Goal: Task Accomplishment & Management: Use online tool/utility

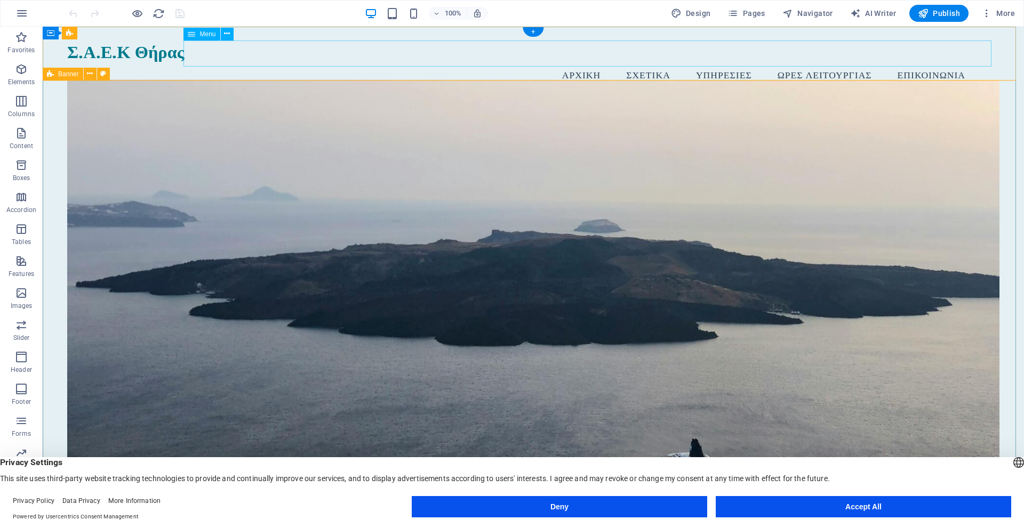
click at [644, 61] on nav "Αρχική Σχετικά Υπηρεσίες Ώρες Λειτουργίας Επικοινωνία" at bounding box center [533, 74] width 932 height 27
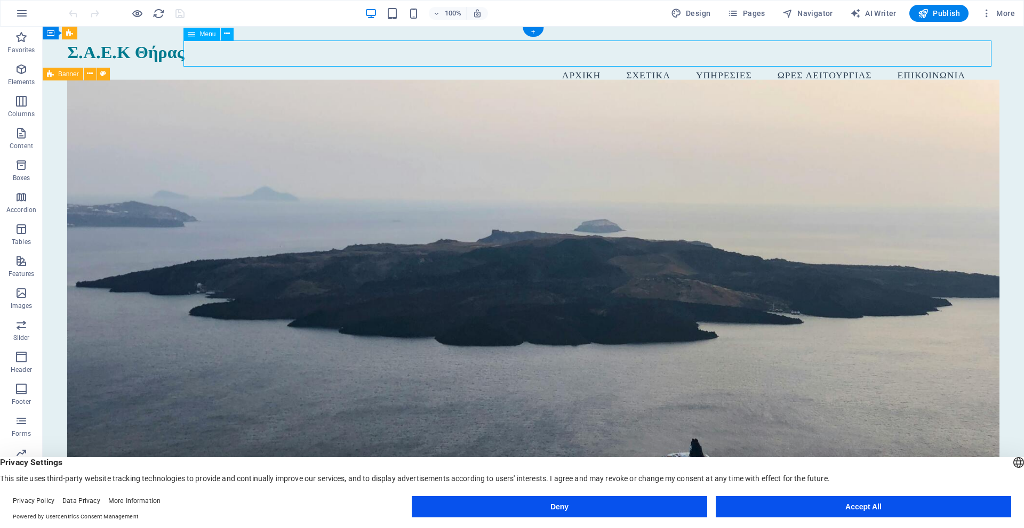
click at [644, 61] on nav "Αρχική Σχετικά Υπηρεσίες Ώρες Λειτουργίας Επικοινωνία" at bounding box center [533, 74] width 932 height 27
click at [738, 11] on icon "button" at bounding box center [732, 13] width 11 height 11
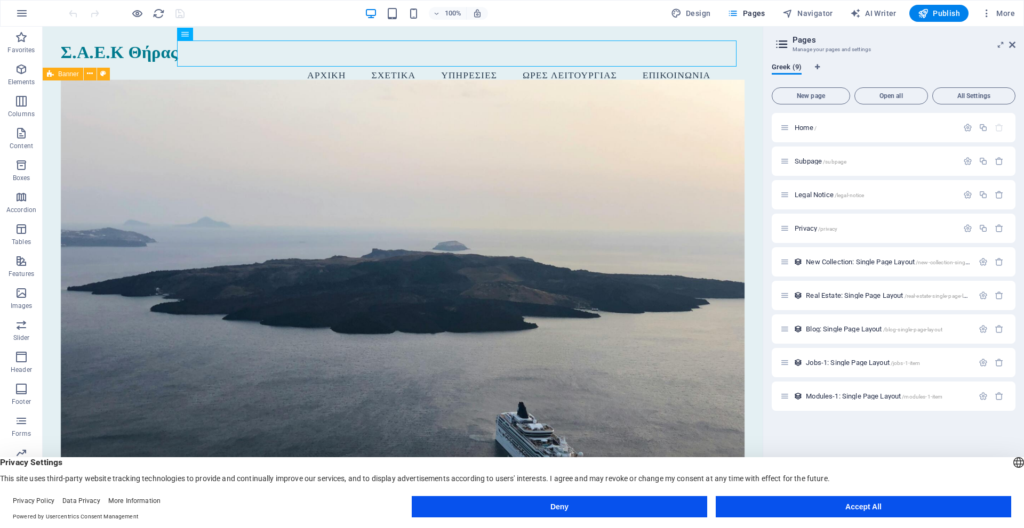
click at [781, 45] on icon at bounding box center [782, 44] width 16 height 15
click at [822, 160] on span "Subpage /subpage" at bounding box center [820, 161] width 52 height 8
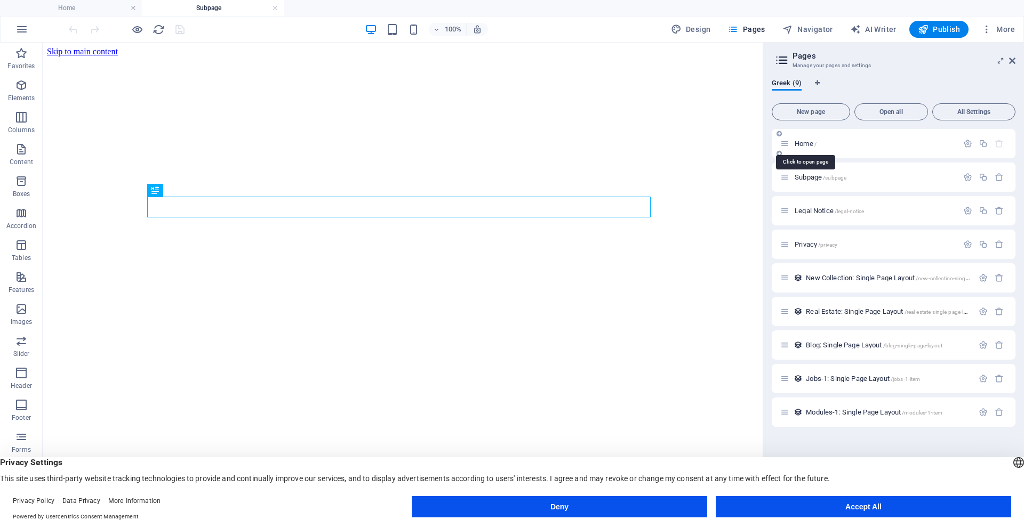
click at [811, 145] on span "Home /" at bounding box center [805, 144] width 22 height 8
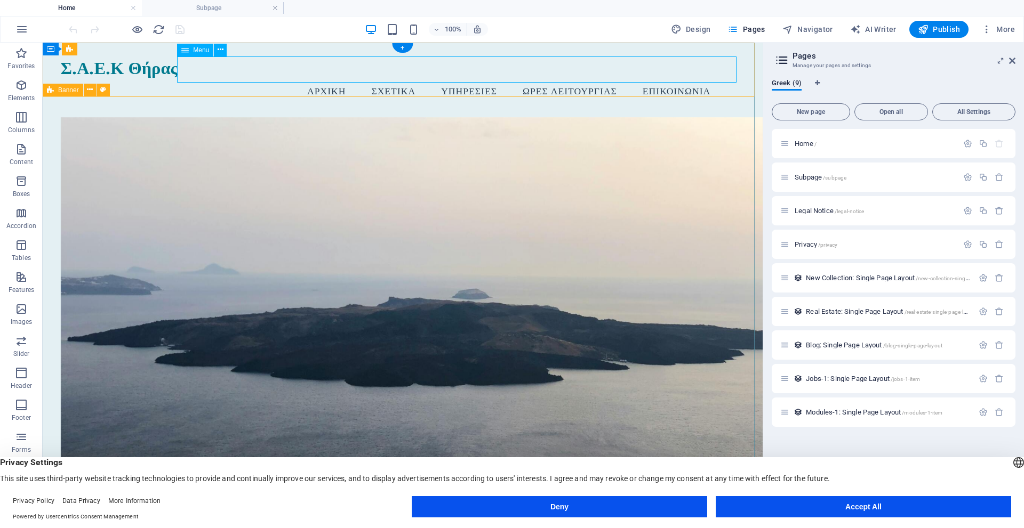
click at [393, 77] on nav "Αρχική Σχετικά Υπηρεσίες Ώρες Λειτουργίας Επικοινωνία" at bounding box center [403, 90] width 684 height 27
click at [246, 8] on h4 "Subpage" at bounding box center [213, 8] width 142 height 12
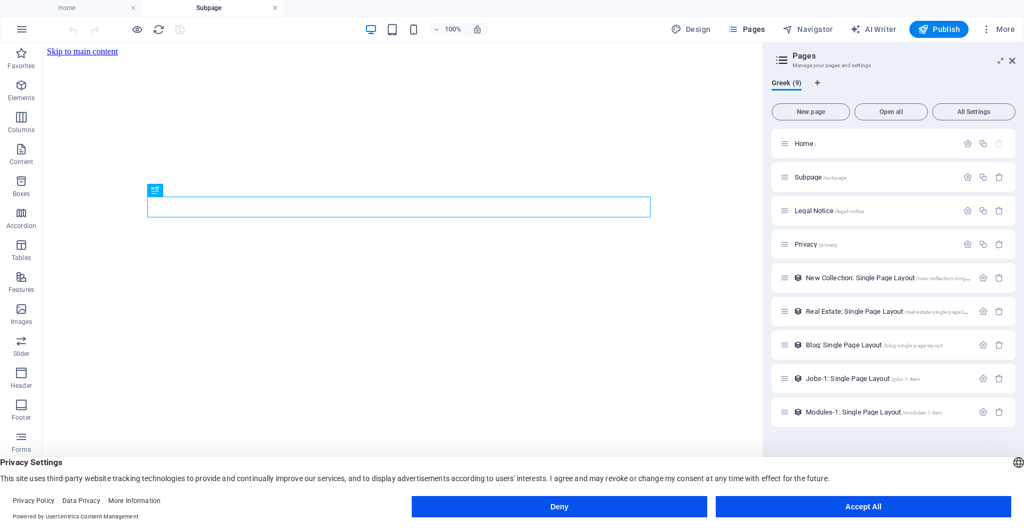
click at [274, 6] on link at bounding box center [275, 8] width 6 height 10
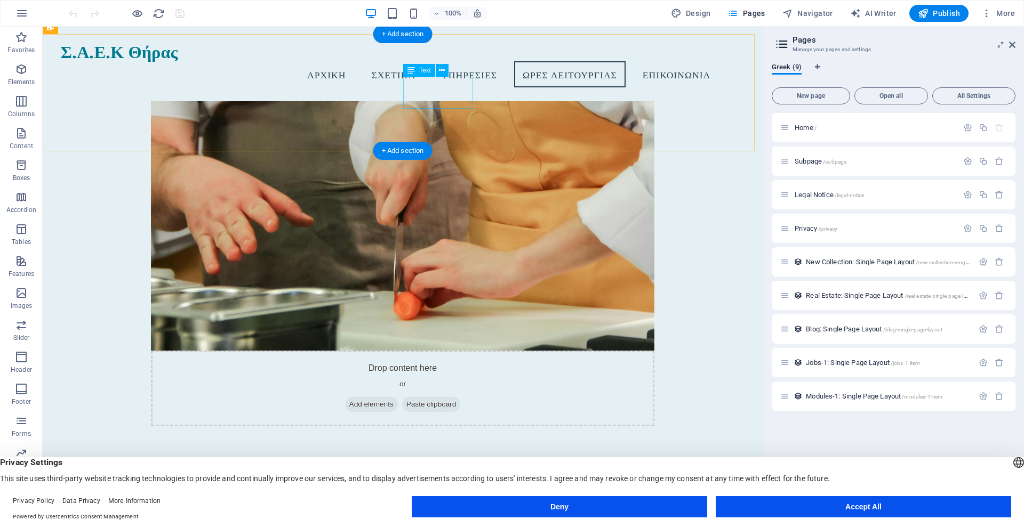
scroll to position [1225, 0]
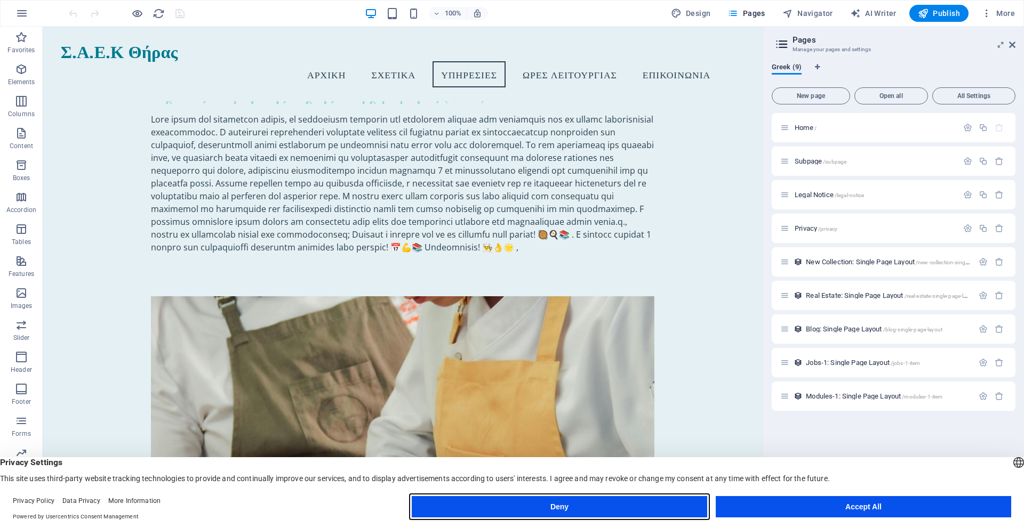
click at [681, 501] on button "Deny" at bounding box center [559, 506] width 295 height 21
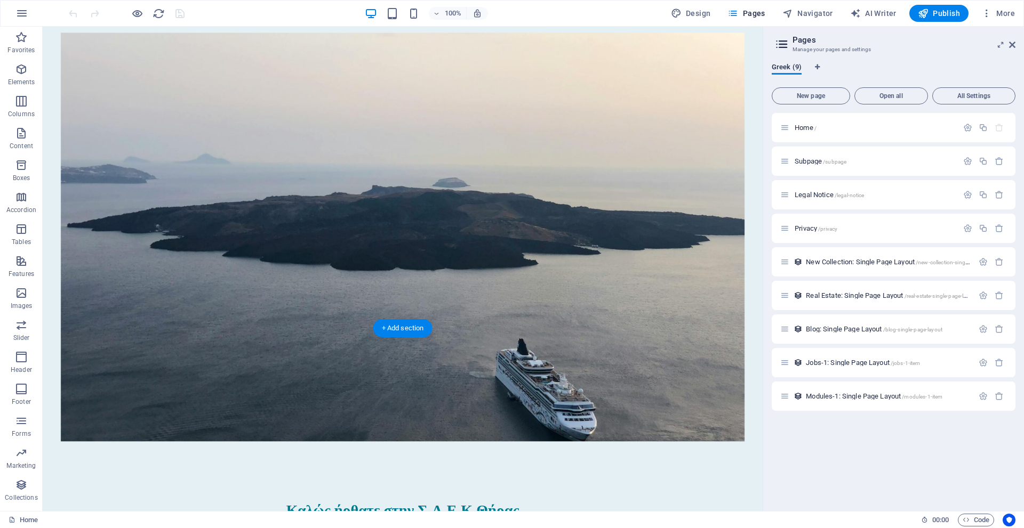
scroll to position [0, 0]
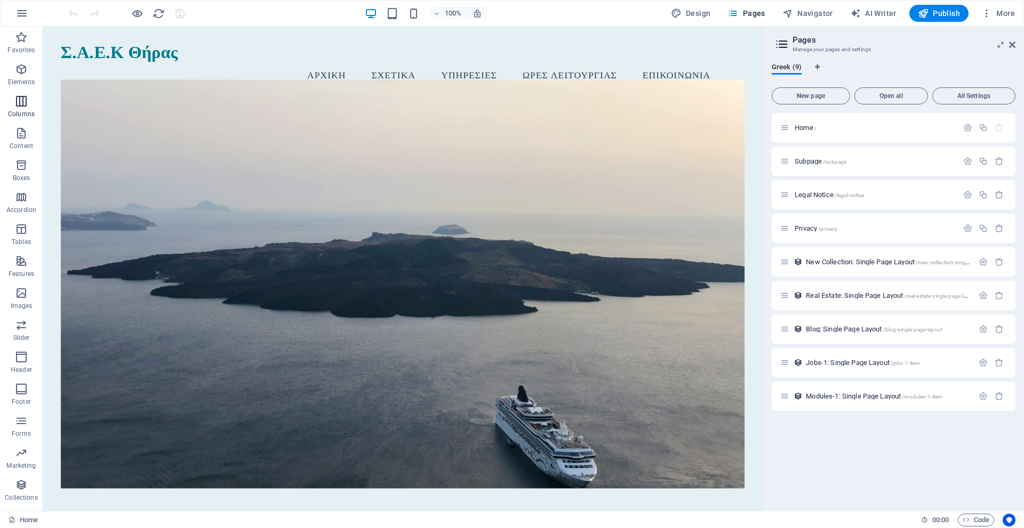
click at [12, 105] on span "Columns" at bounding box center [21, 108] width 43 height 26
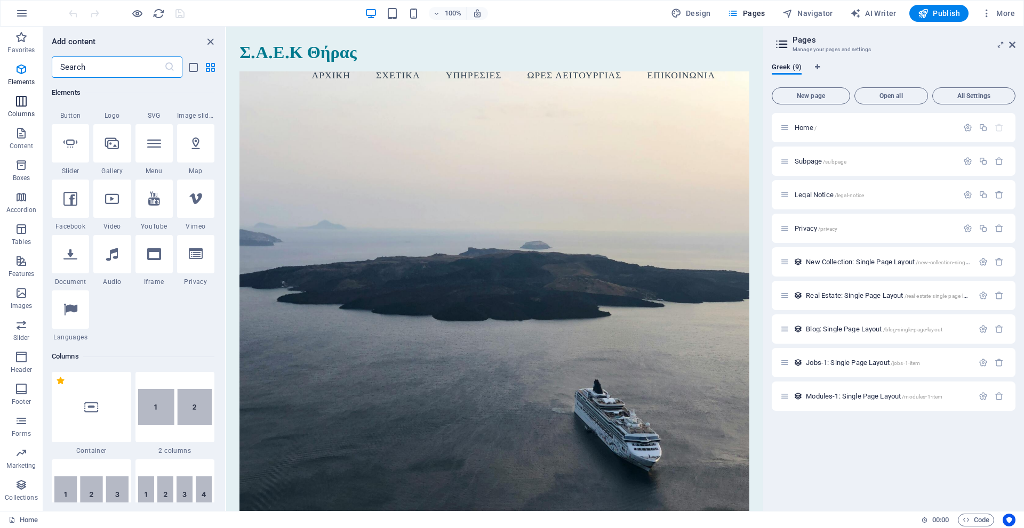
scroll to position [528, 0]
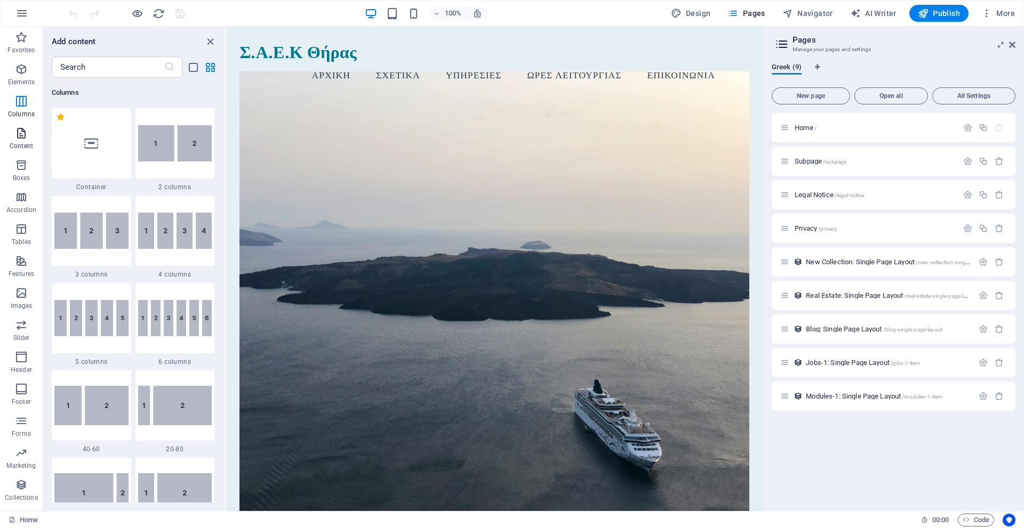
click at [17, 134] on icon "button" at bounding box center [21, 133] width 13 height 13
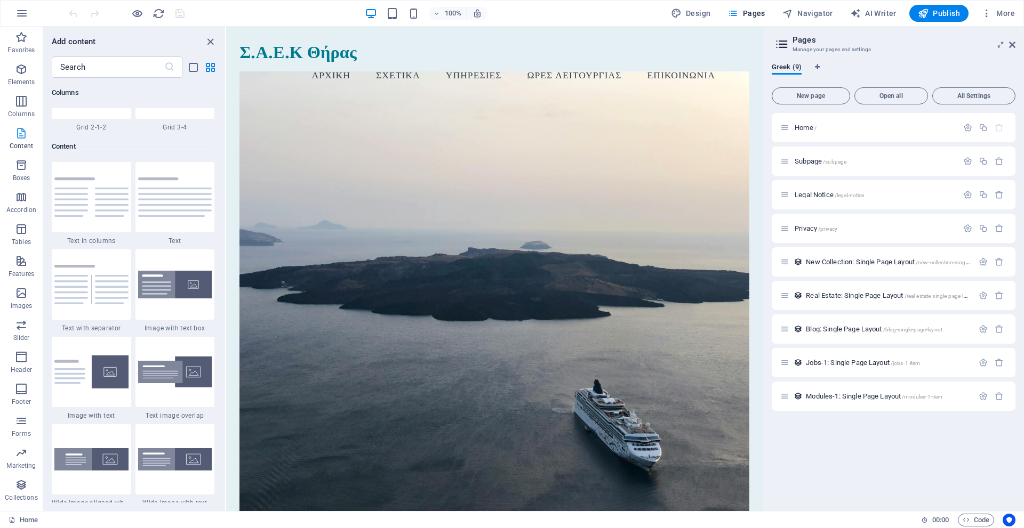
scroll to position [1866, 0]
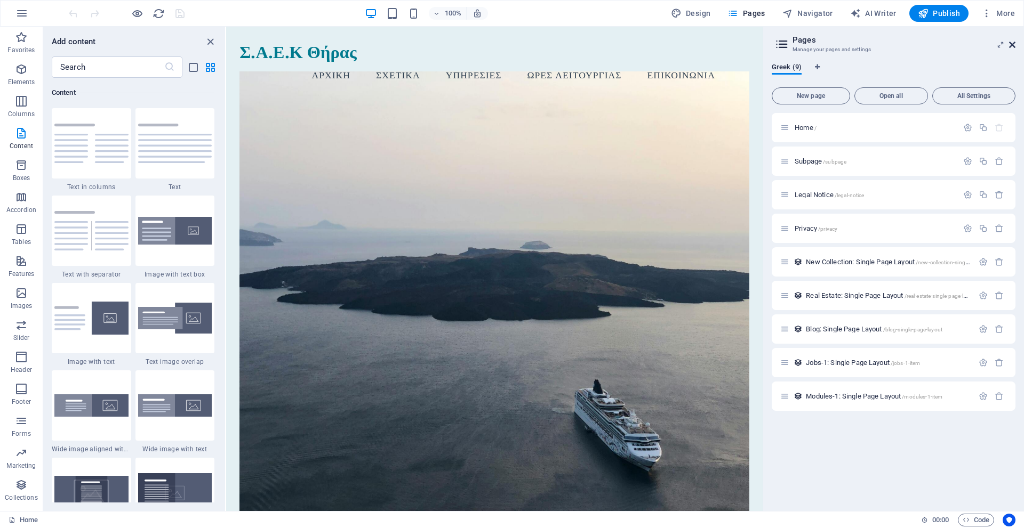
click at [1013, 44] on icon at bounding box center [1012, 45] width 6 height 9
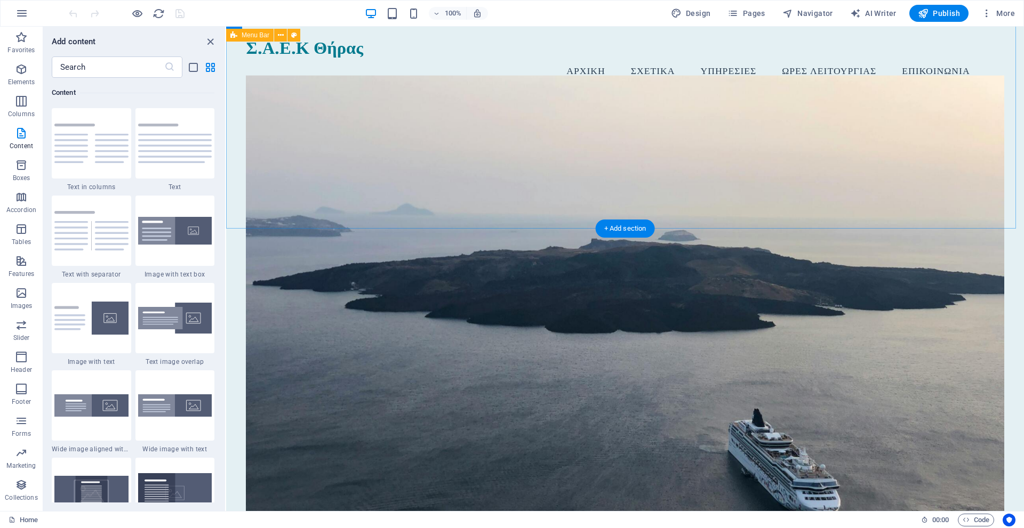
scroll to position [0, 0]
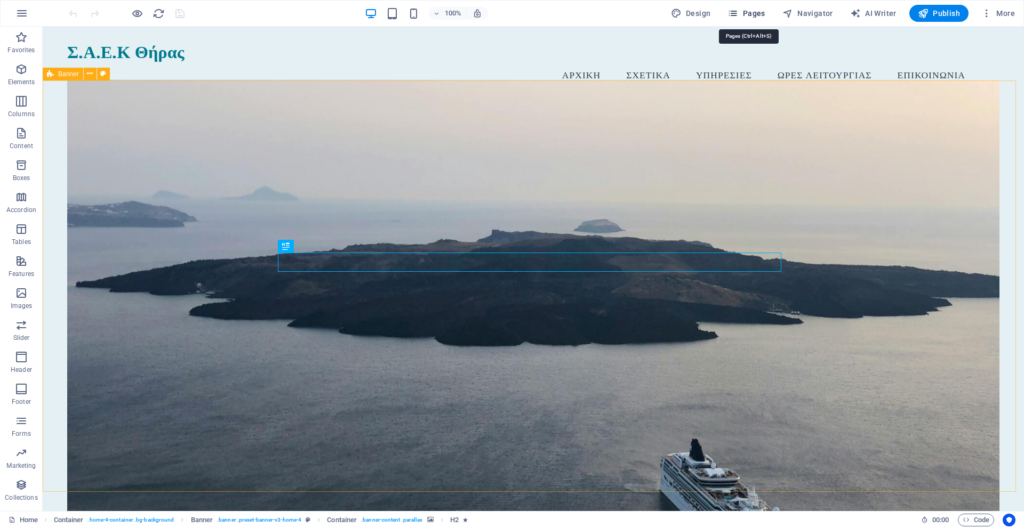
click at [754, 11] on span "Pages" at bounding box center [745, 13] width 37 height 11
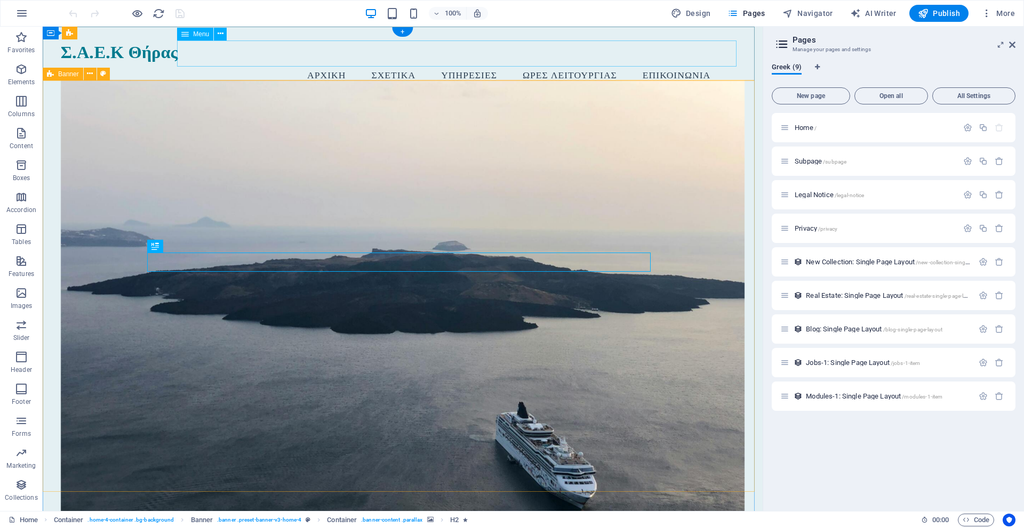
click at [381, 61] on nav "Αρχική Σχετικά Υπηρεσίες Ώρες Λειτουργίας Επικοινωνία" at bounding box center [403, 74] width 684 height 27
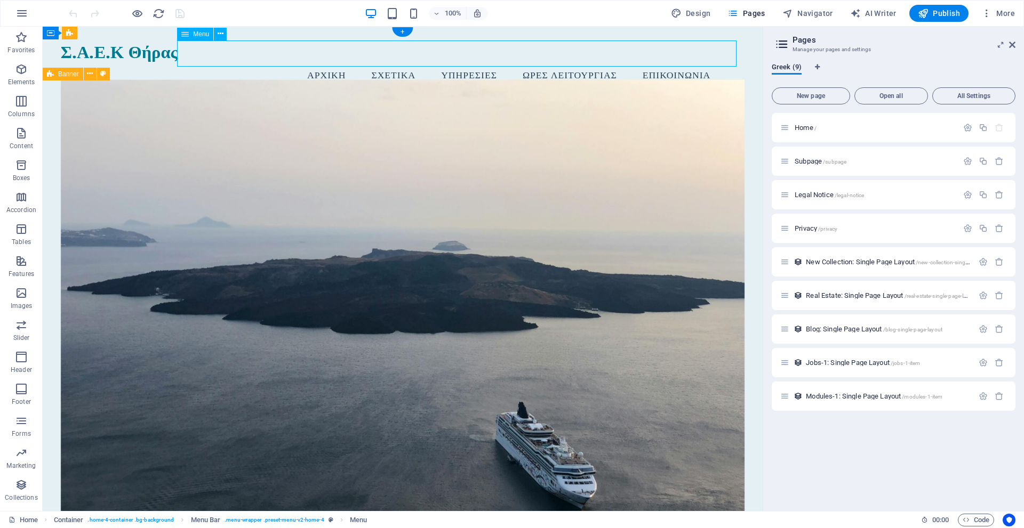
click at [381, 61] on nav "Αρχική Σχετικά Υπηρεσίες Ώρες Λειτουργίας Επικοινωνία" at bounding box center [403, 74] width 684 height 27
select select
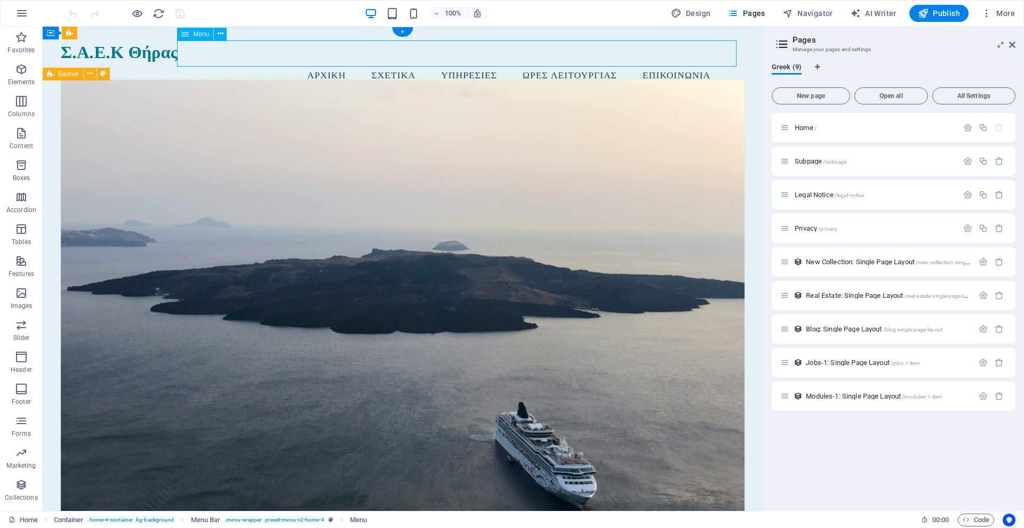
select select
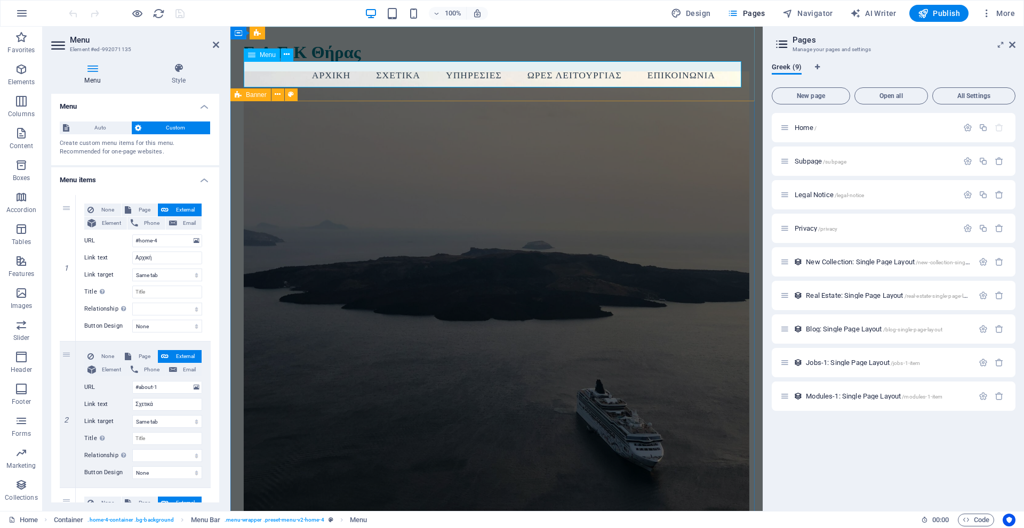
click at [390, 73] on nav "Αρχική Σχετικά Υπηρεσίες Ώρες Λειτουργίας Επικοινωνία" at bounding box center [496, 74] width 505 height 27
click at [287, 55] on icon at bounding box center [287, 54] width 6 height 11
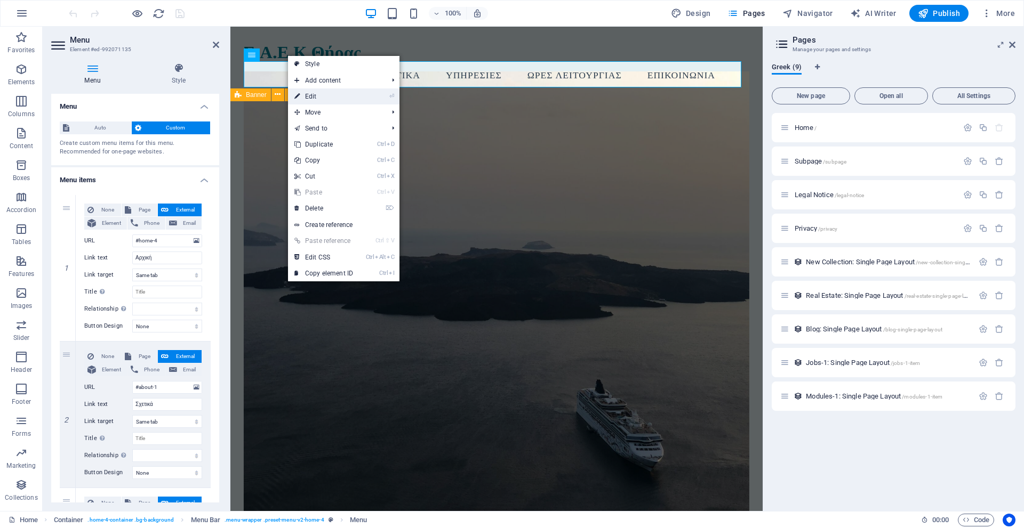
click at [309, 90] on link "⏎ Edit" at bounding box center [323, 97] width 71 height 16
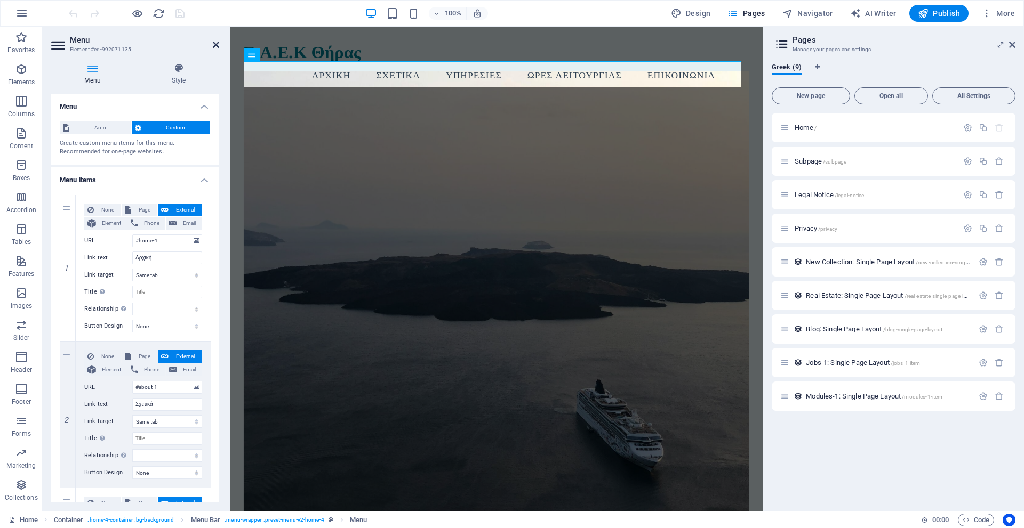
click at [216, 45] on icon at bounding box center [216, 45] width 6 height 9
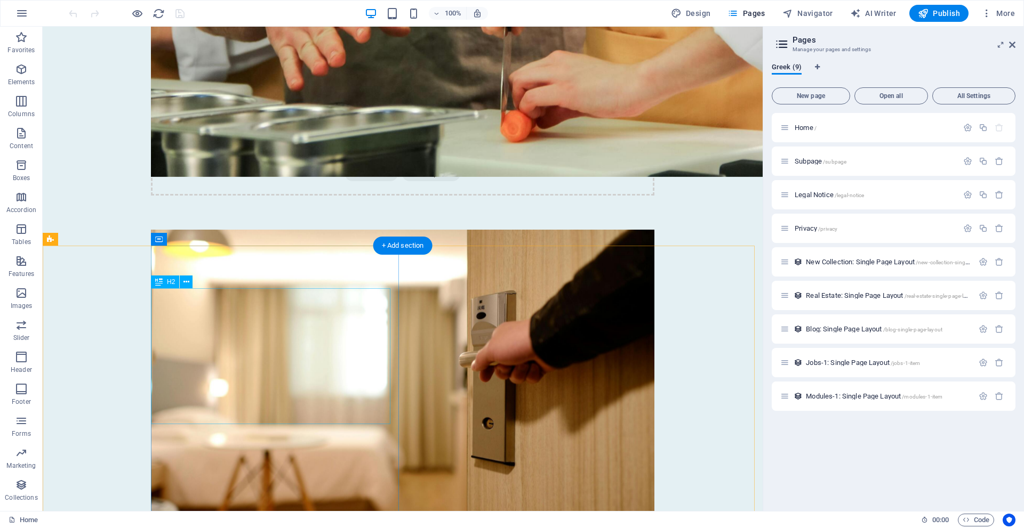
scroll to position [1901, 0]
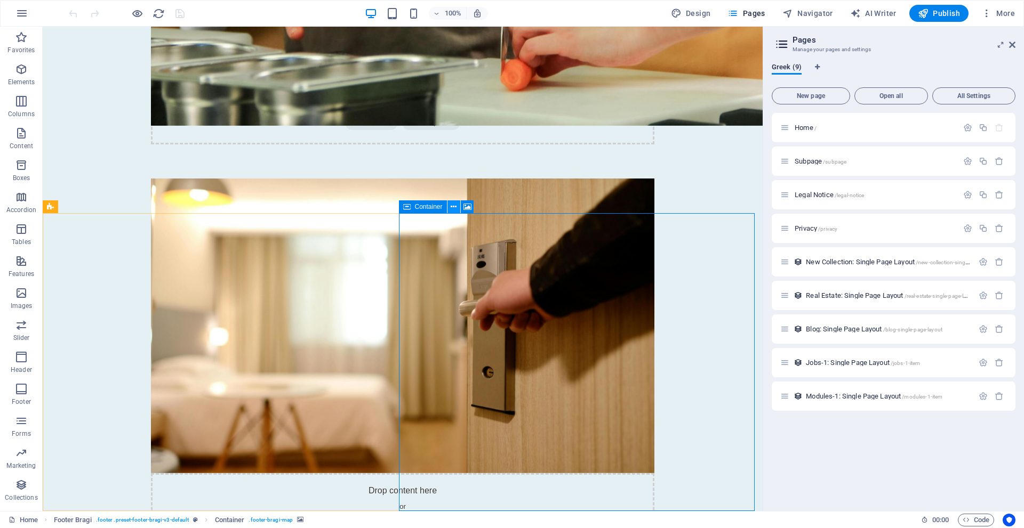
click at [453, 208] on icon at bounding box center [454, 207] width 6 height 11
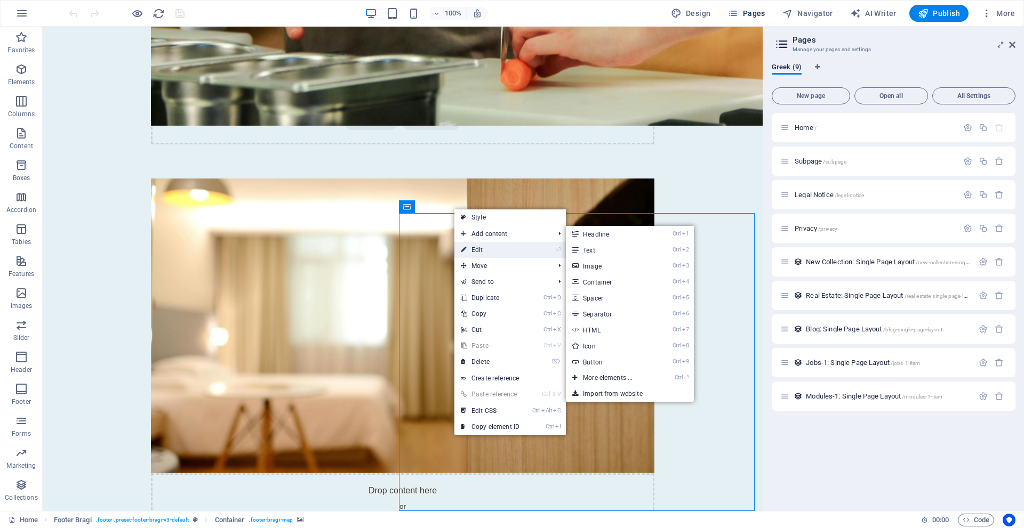
click at [481, 250] on link "⏎ Edit" at bounding box center [489, 250] width 71 height 16
select select "px"
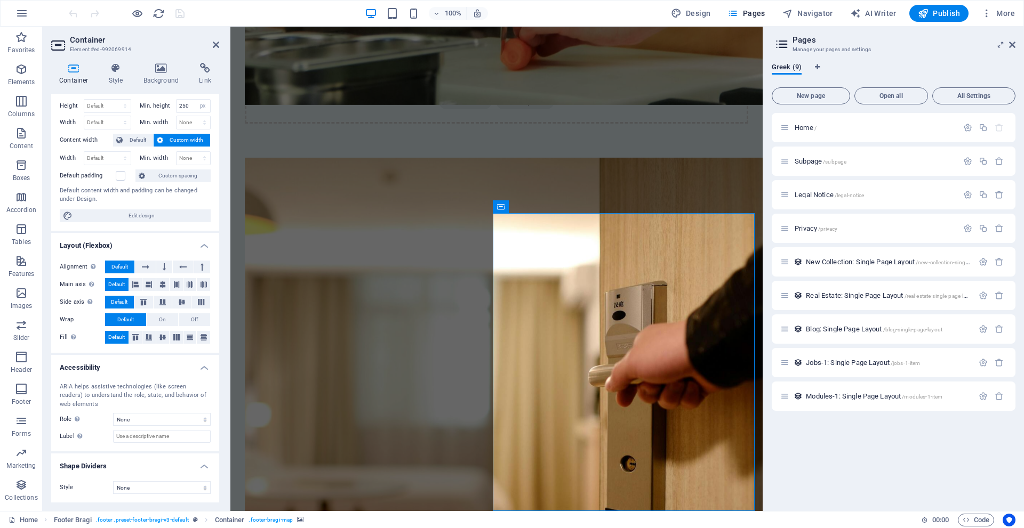
scroll to position [0, 0]
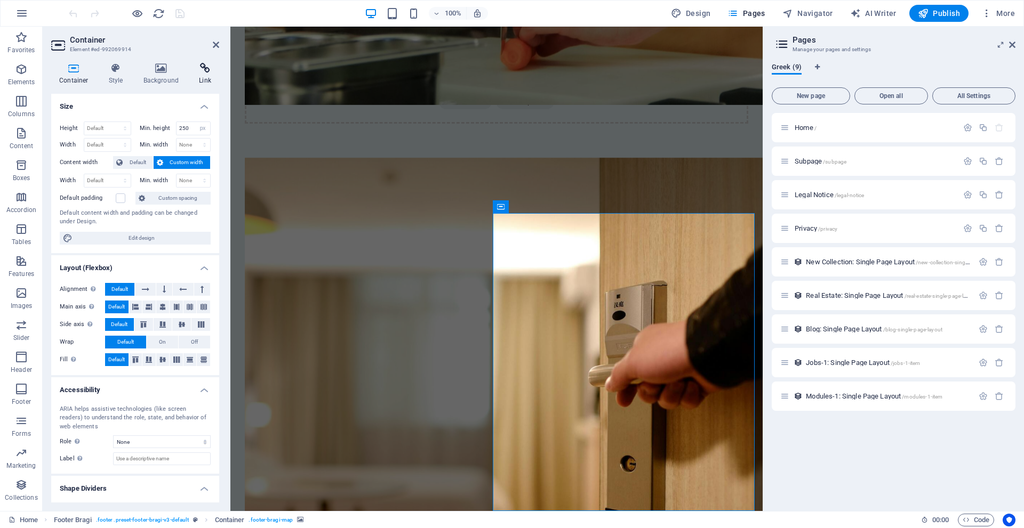
click at [208, 71] on icon at bounding box center [205, 68] width 28 height 11
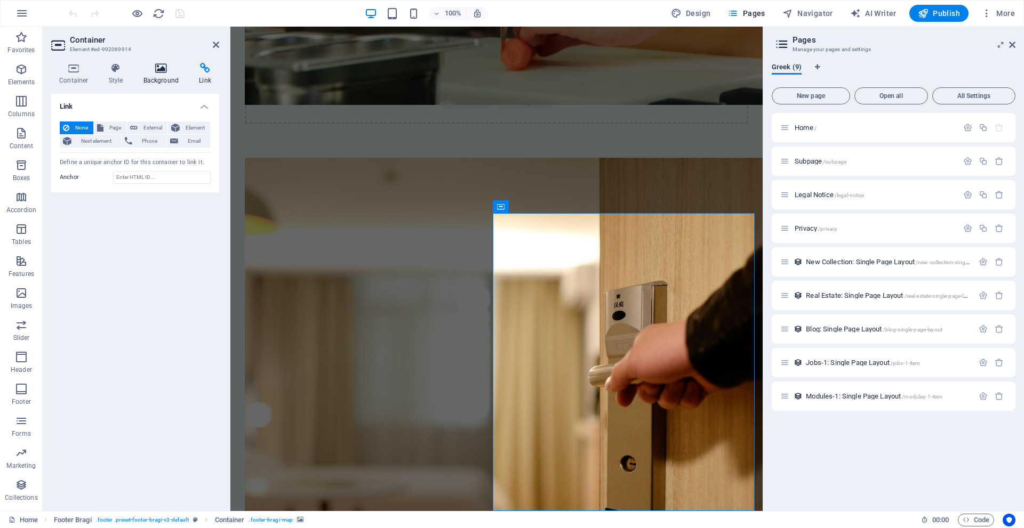
click at [169, 71] on icon at bounding box center [161, 68] width 52 height 11
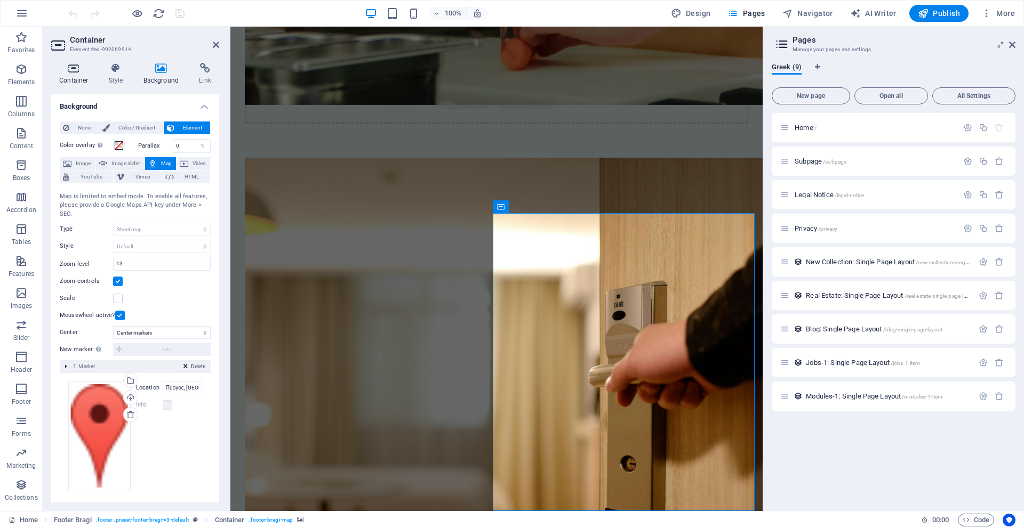
click at [59, 77] on h4 "Container" at bounding box center [76, 74] width 50 height 22
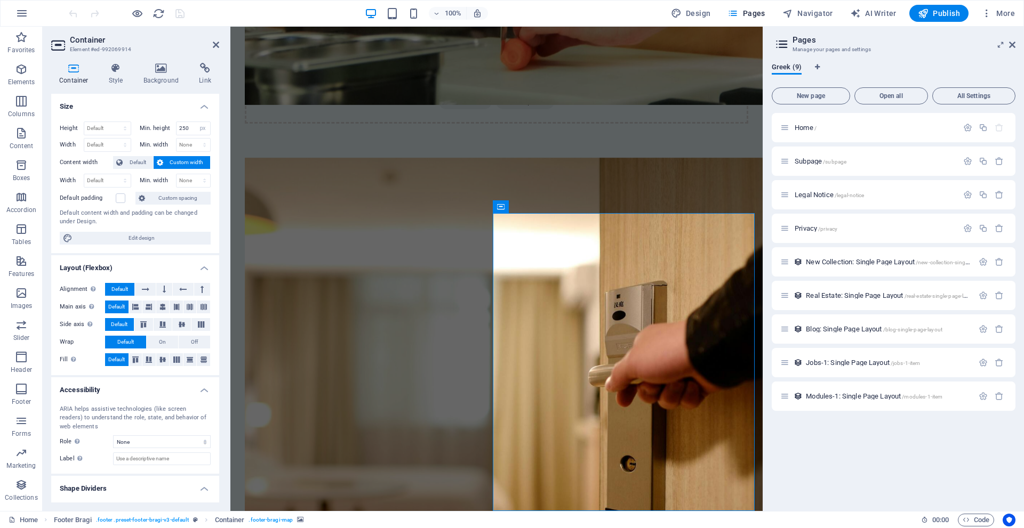
drag, startPoint x: 614, startPoint y: 331, endPoint x: 603, endPoint y: 300, distance: 33.1
drag, startPoint x: 621, startPoint y: 343, endPoint x: 499, endPoint y: 280, distance: 137.6
click at [170, 79] on h4 "Background" at bounding box center [163, 74] width 56 height 22
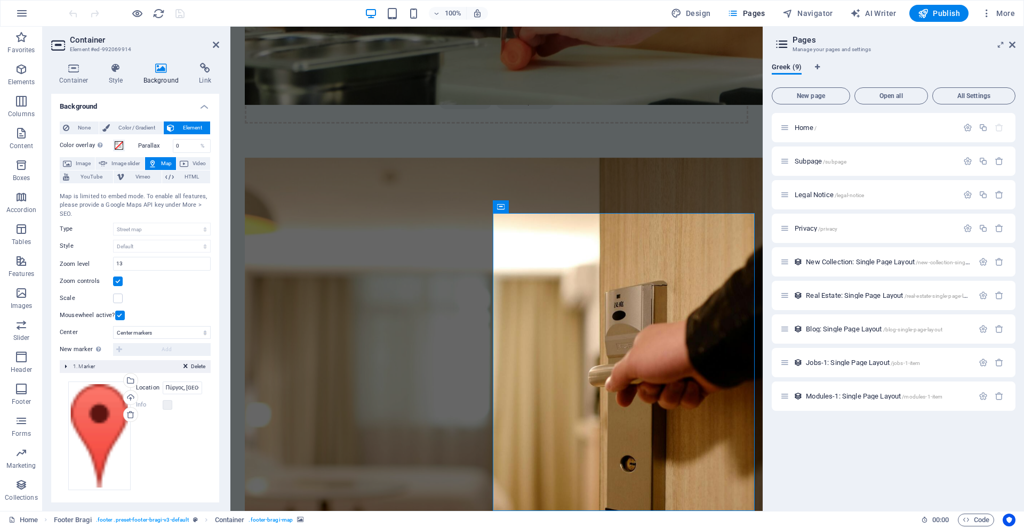
click at [164, 164] on span "Map" at bounding box center [166, 163] width 13 height 13
click at [200, 103] on h4 "Background" at bounding box center [135, 100] width 168 height 19
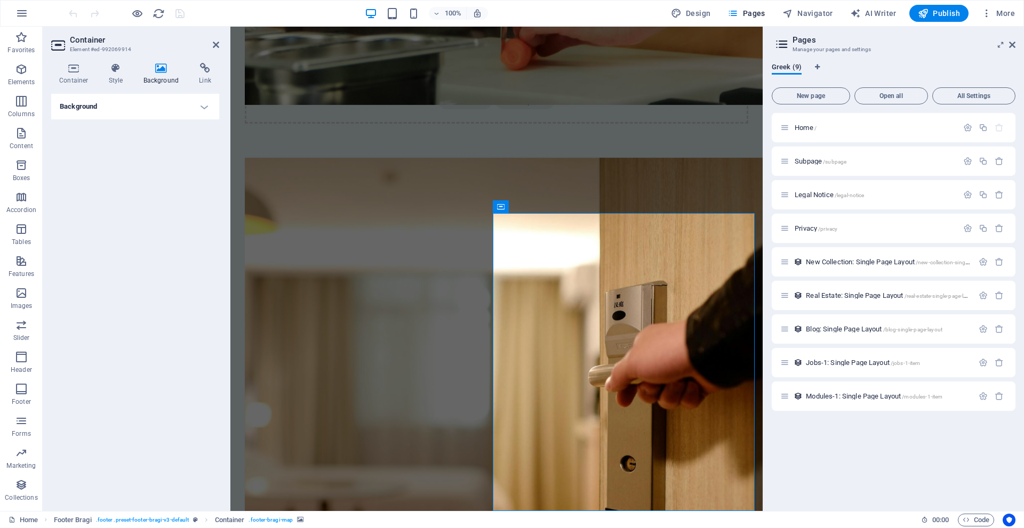
click at [201, 102] on h4 "Background" at bounding box center [135, 107] width 168 height 26
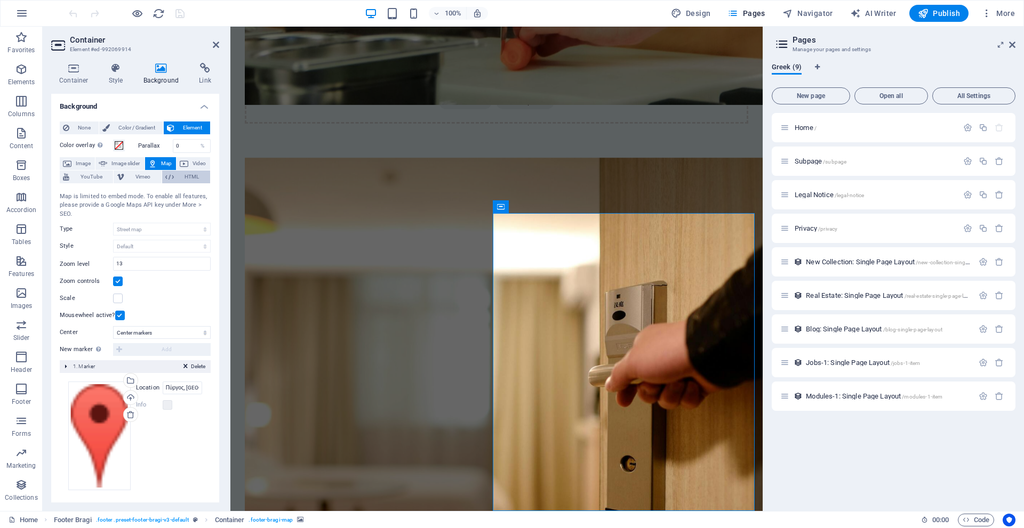
click at [183, 178] on span "HTML" at bounding box center [192, 177] width 30 height 13
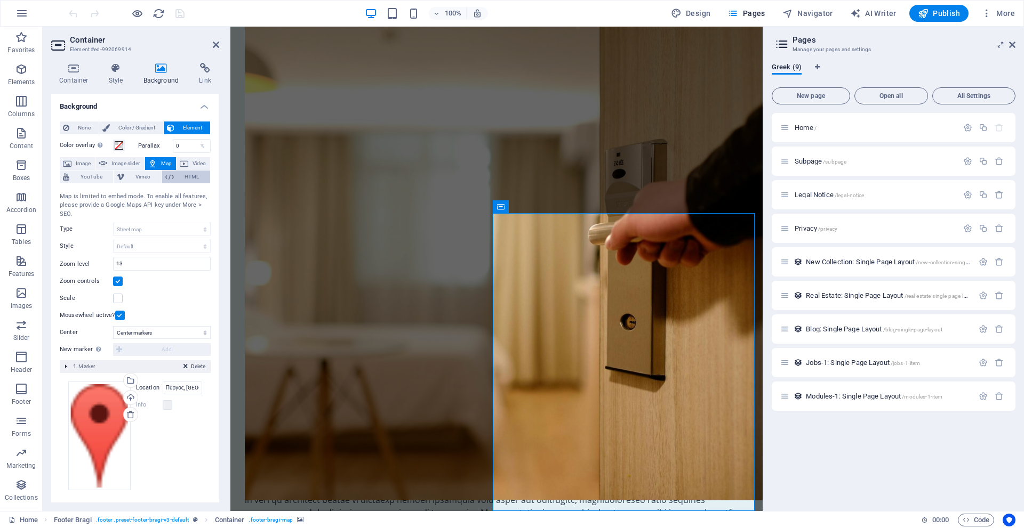
scroll to position [1831, 0]
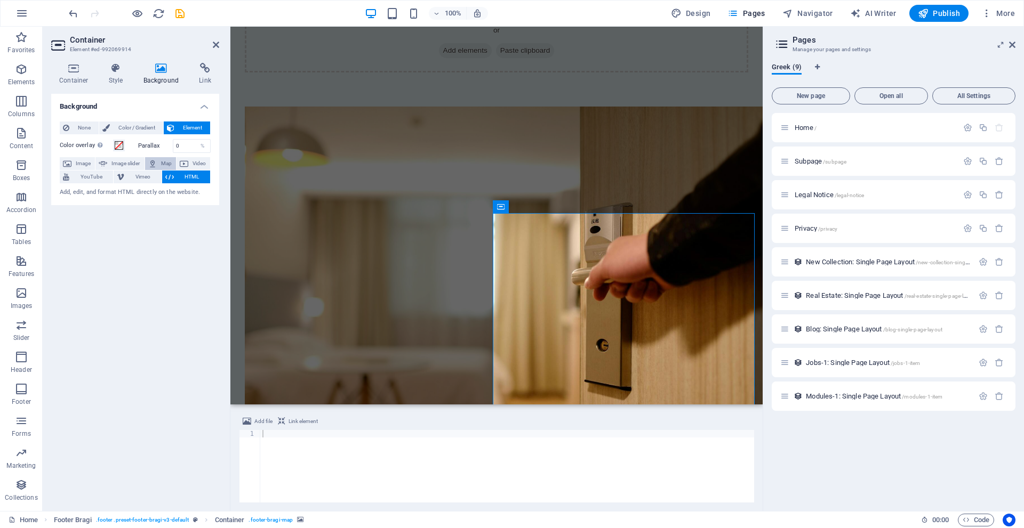
click at [167, 163] on span "Map" at bounding box center [166, 163] width 13 height 13
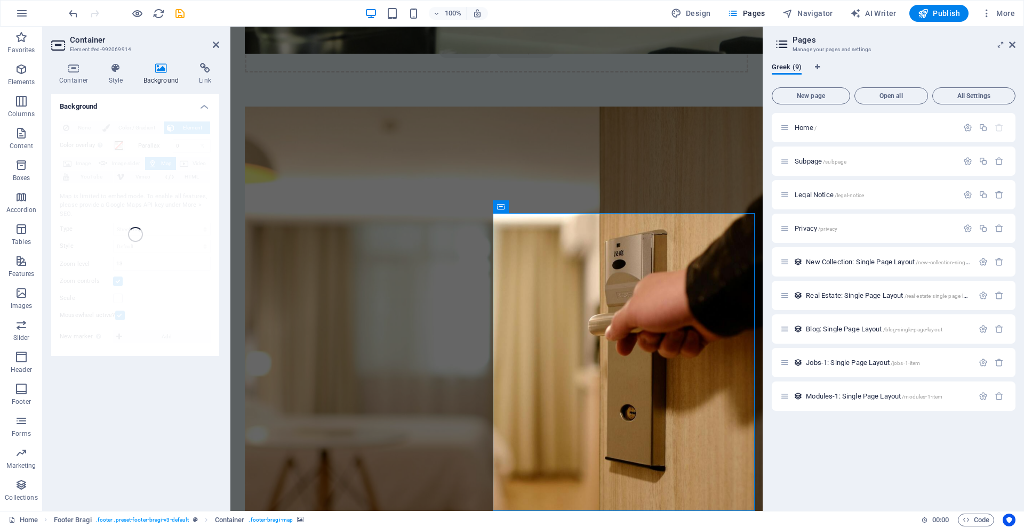
scroll to position [1922, 0]
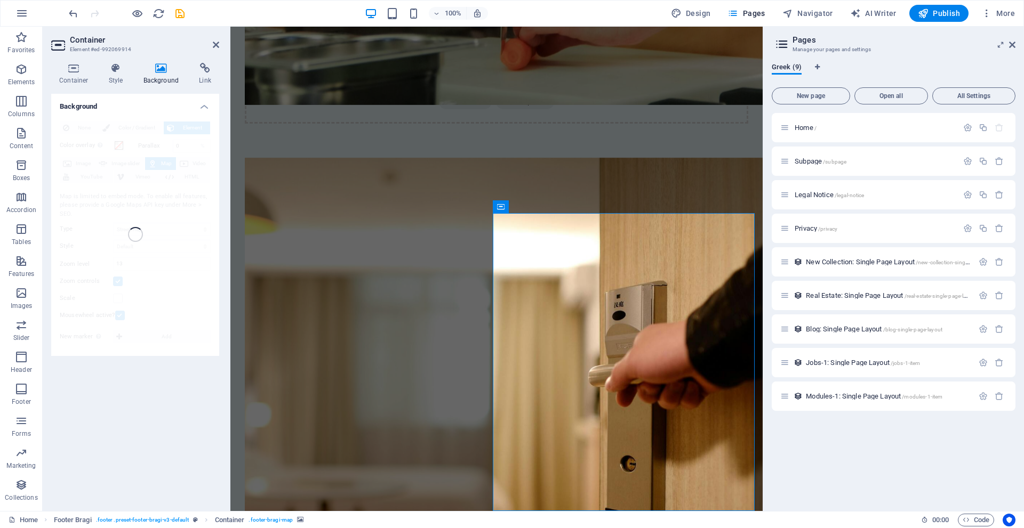
click at [144, 182] on div "None Color / Gradient Element Stretch background to full-width Color overlay Pl…" at bounding box center [135, 235] width 168 height 244
click at [115, 75] on h4 "Style" at bounding box center [118, 74] width 35 height 22
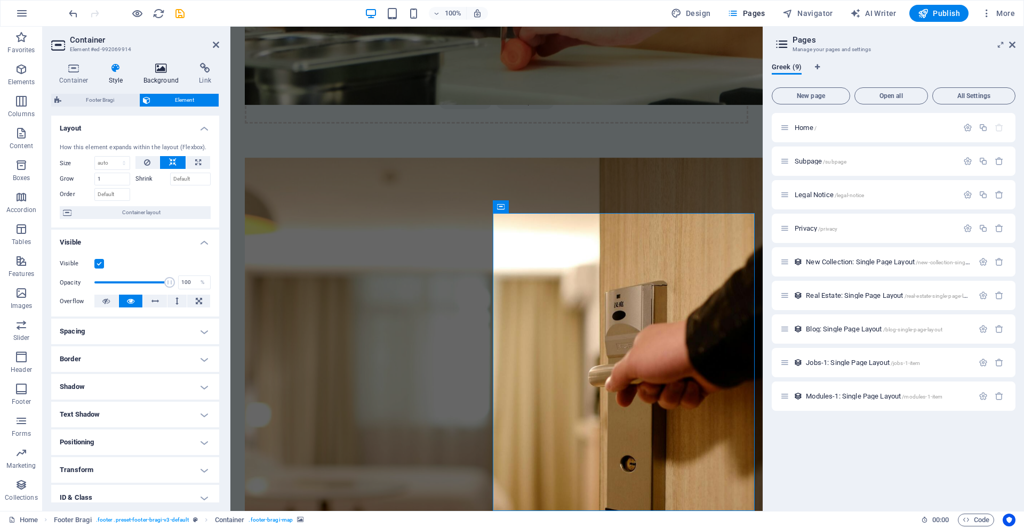
click at [155, 75] on h4 "Background" at bounding box center [163, 74] width 56 height 22
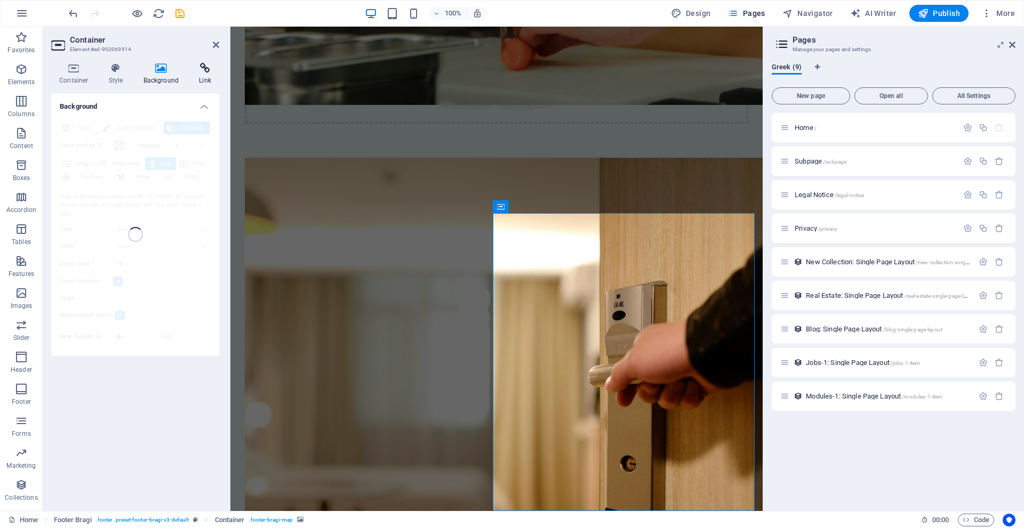
click at [205, 70] on icon at bounding box center [205, 68] width 28 height 11
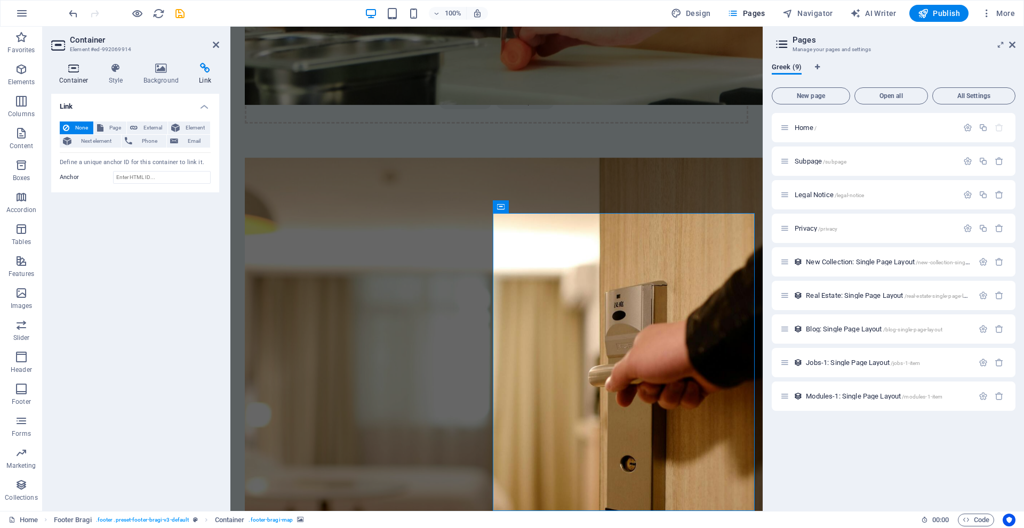
click at [76, 72] on icon at bounding box center [73, 68] width 45 height 11
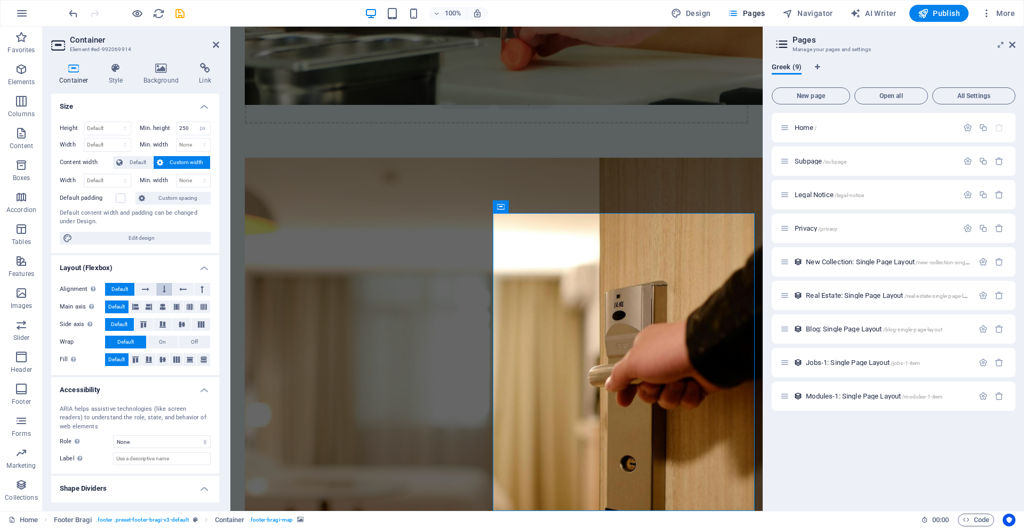
scroll to position [22, 0]
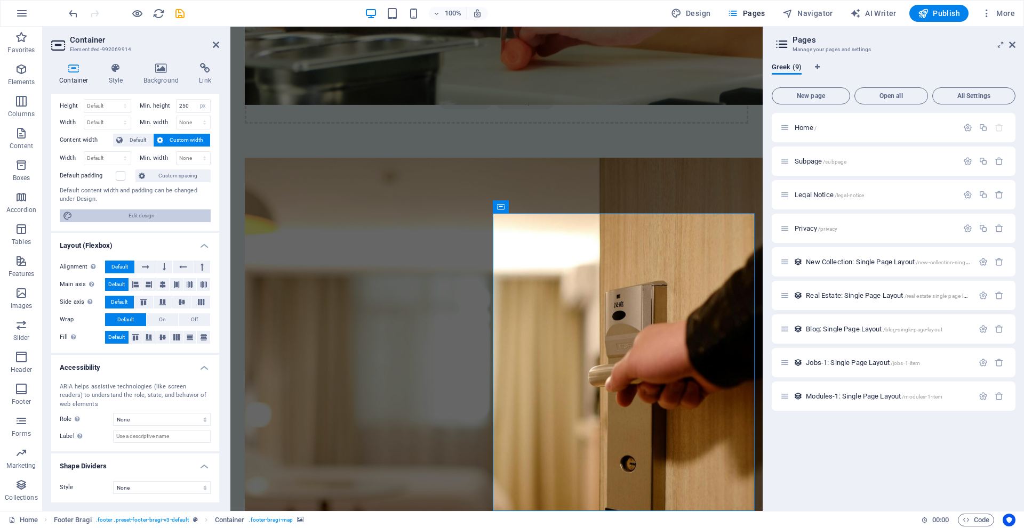
click at [142, 215] on span "Edit design" at bounding box center [142, 216] width 132 height 13
select select "px"
select select "200"
select select "px"
select select "rem"
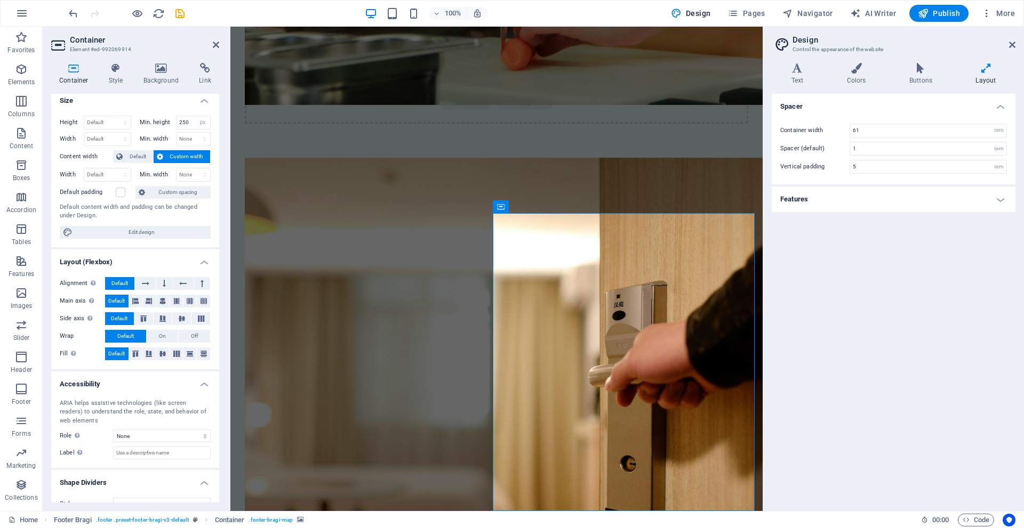
scroll to position [0, 0]
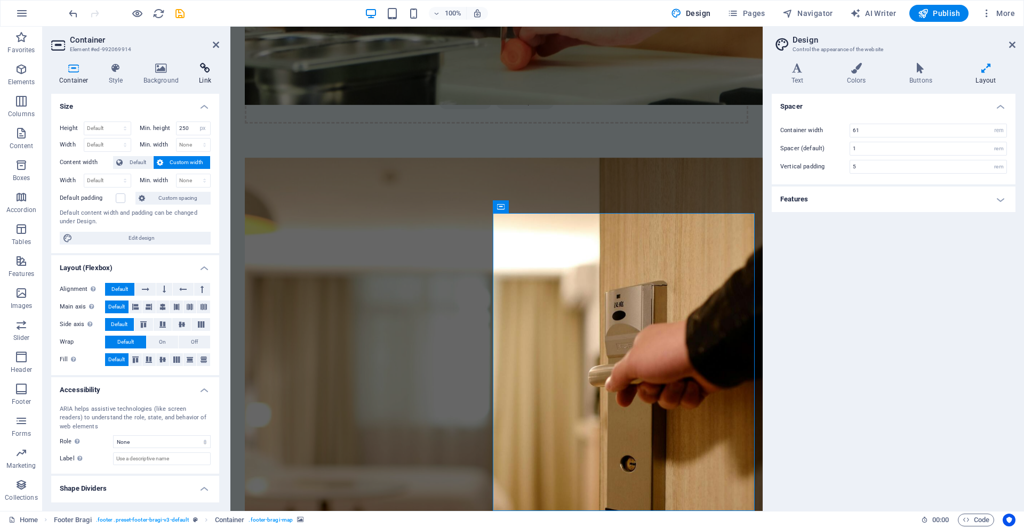
click at [201, 69] on icon at bounding box center [205, 68] width 28 height 11
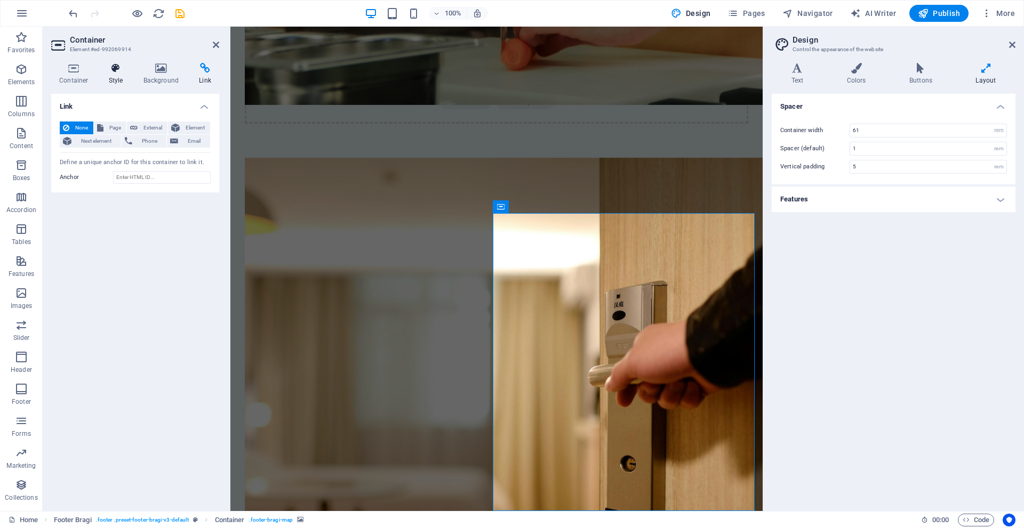
click at [110, 69] on icon at bounding box center [116, 68] width 30 height 11
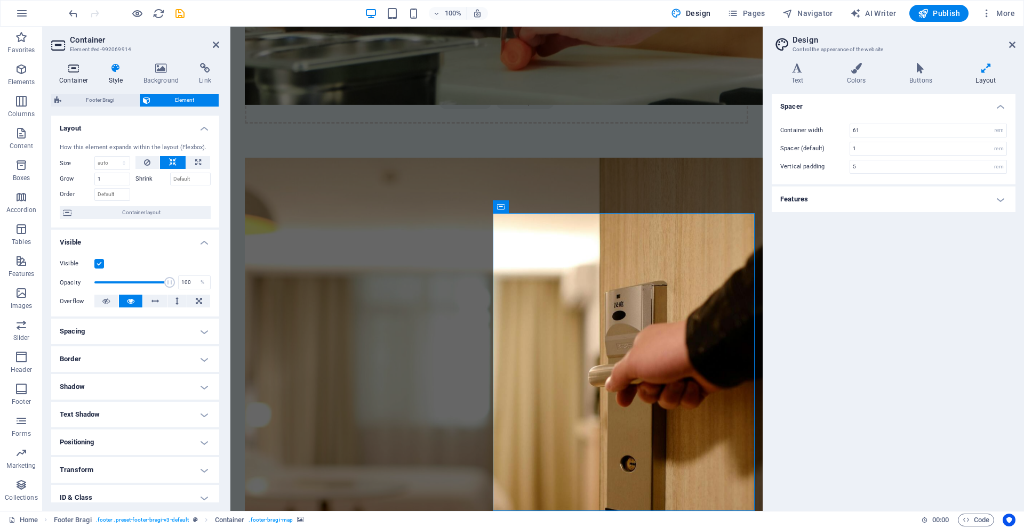
click at [71, 72] on icon at bounding box center [73, 68] width 45 height 11
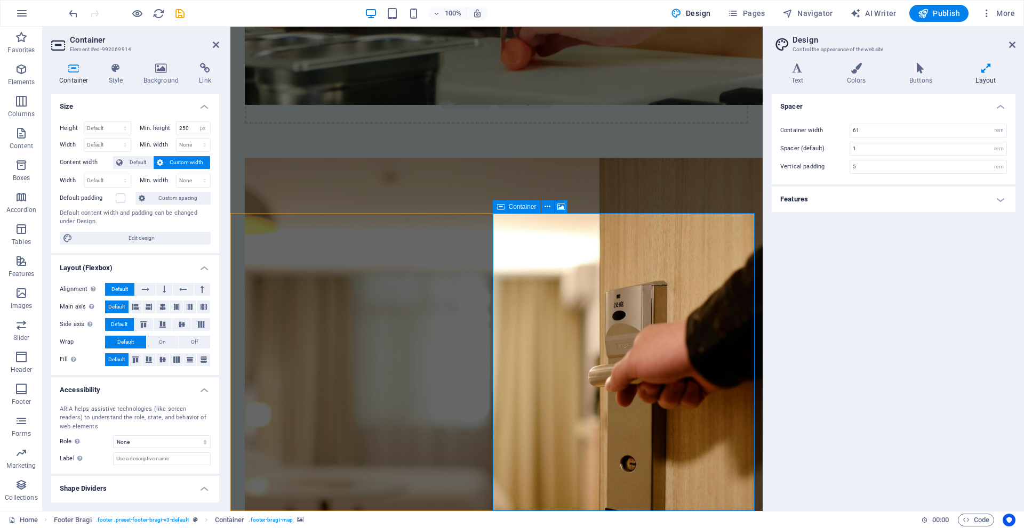
click at [499, 210] on icon at bounding box center [500, 206] width 7 height 13
click at [558, 206] on icon at bounding box center [561, 207] width 8 height 11
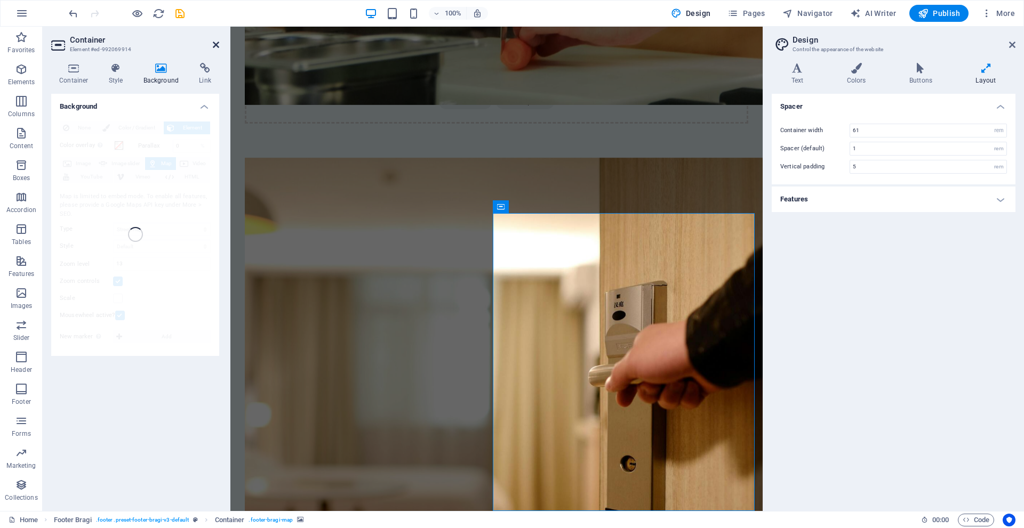
click at [217, 42] on icon at bounding box center [216, 45] width 6 height 9
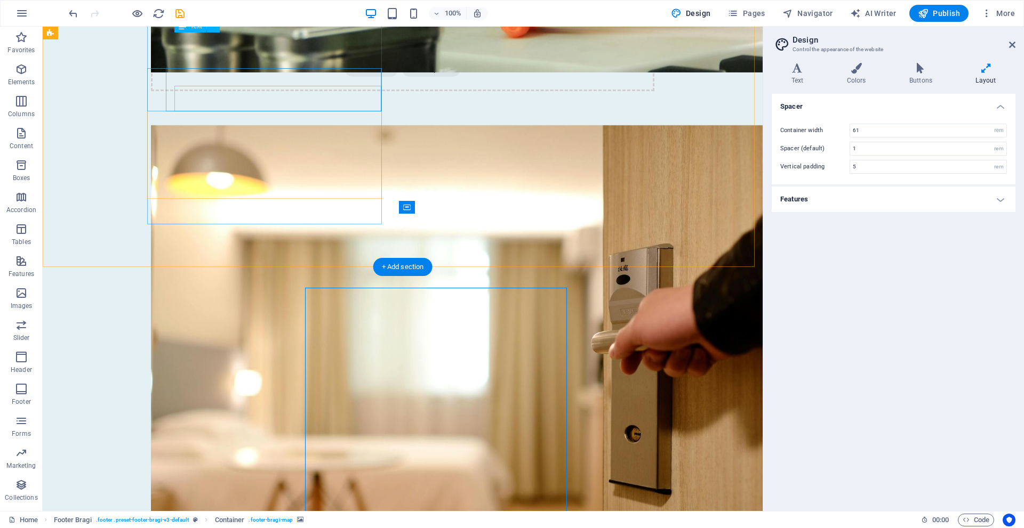
scroll to position [1901, 0]
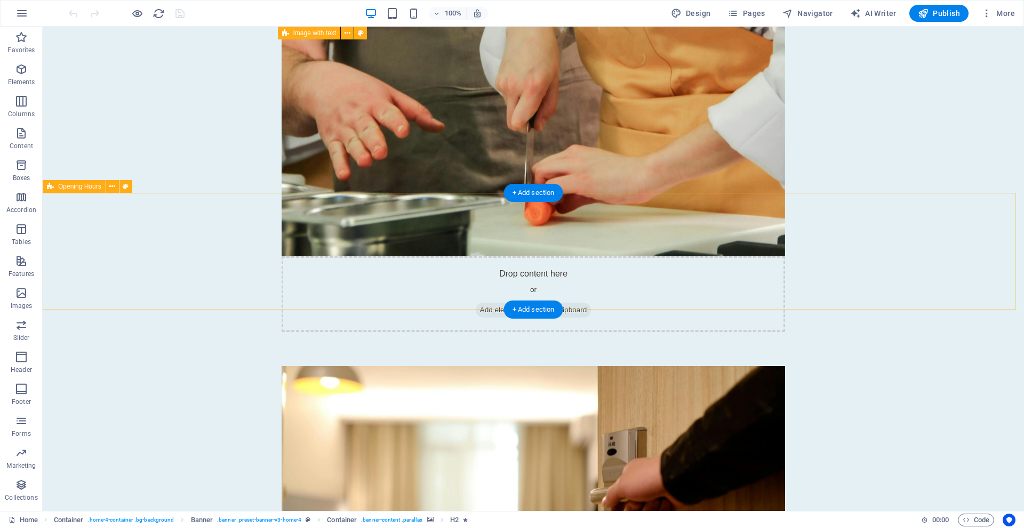
scroll to position [1901, 0]
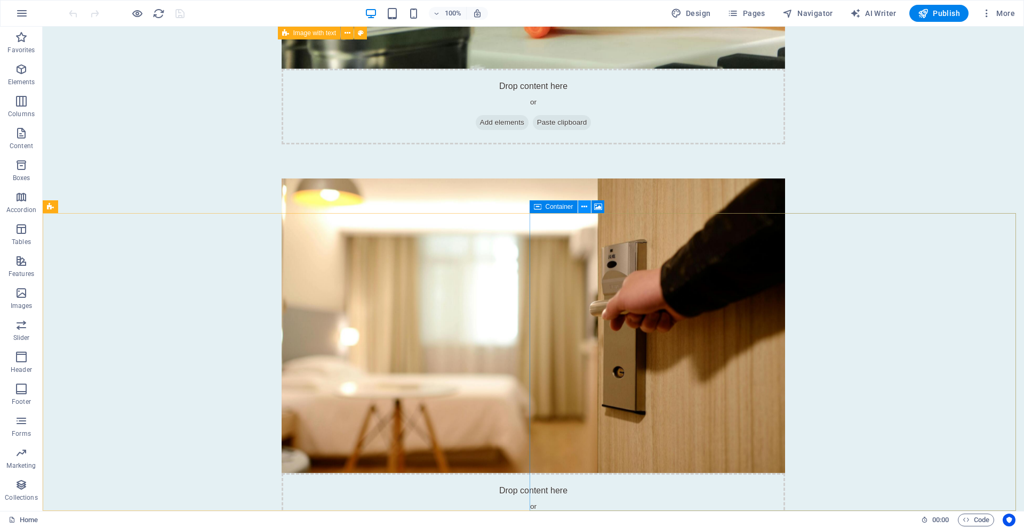
click at [584, 206] on icon at bounding box center [584, 207] width 6 height 11
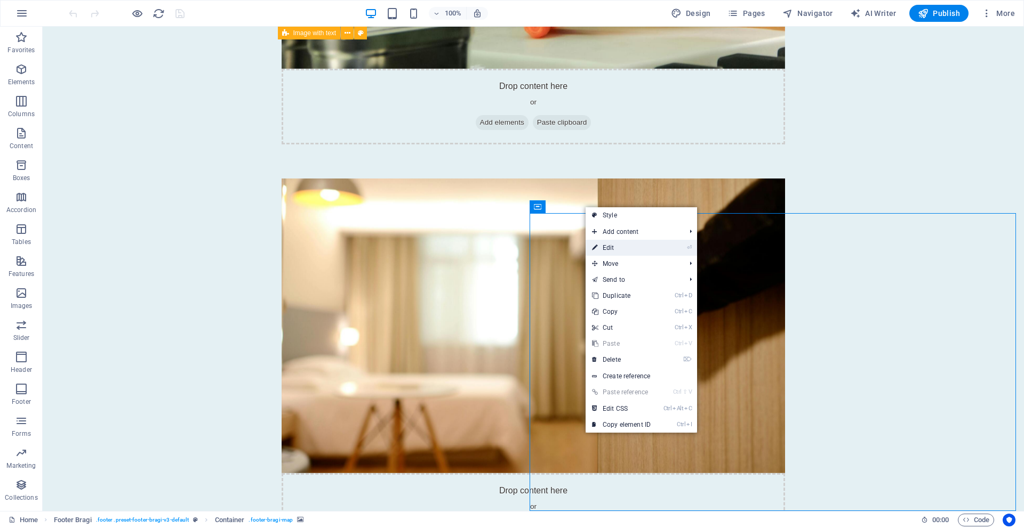
click at [607, 247] on link "⏎ Edit" at bounding box center [620, 248] width 71 height 16
select select "px"
select select "1"
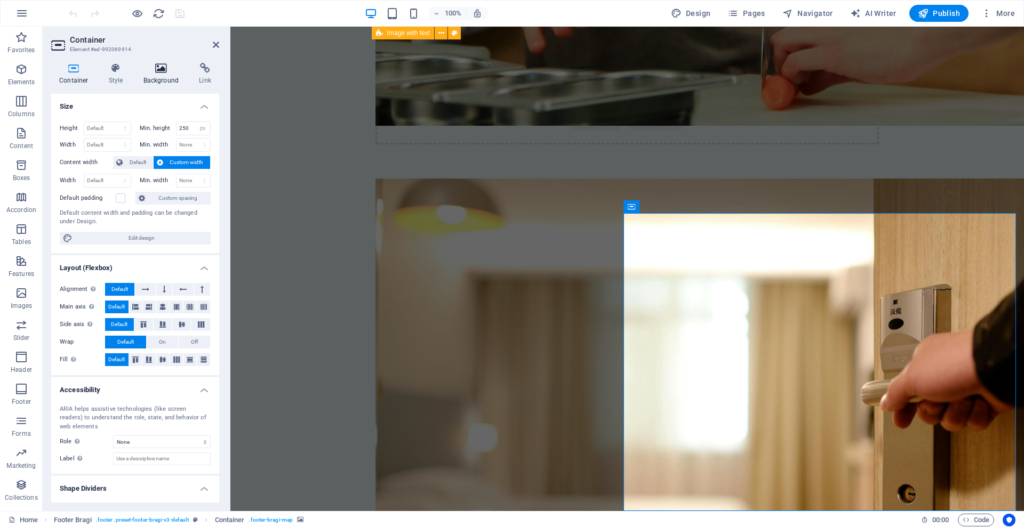
click at [160, 74] on h4 "Background" at bounding box center [163, 74] width 56 height 22
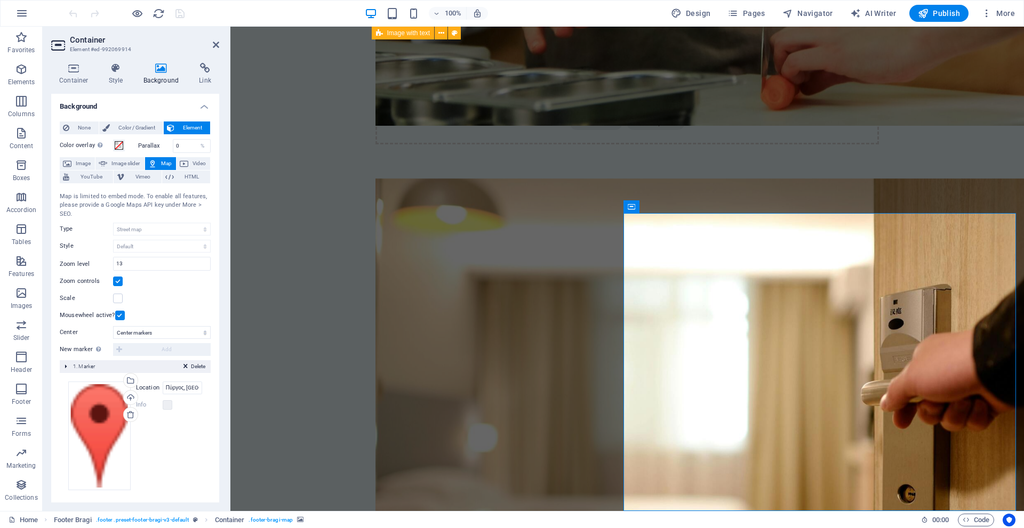
click at [162, 163] on span "Map" at bounding box center [166, 163] width 13 height 13
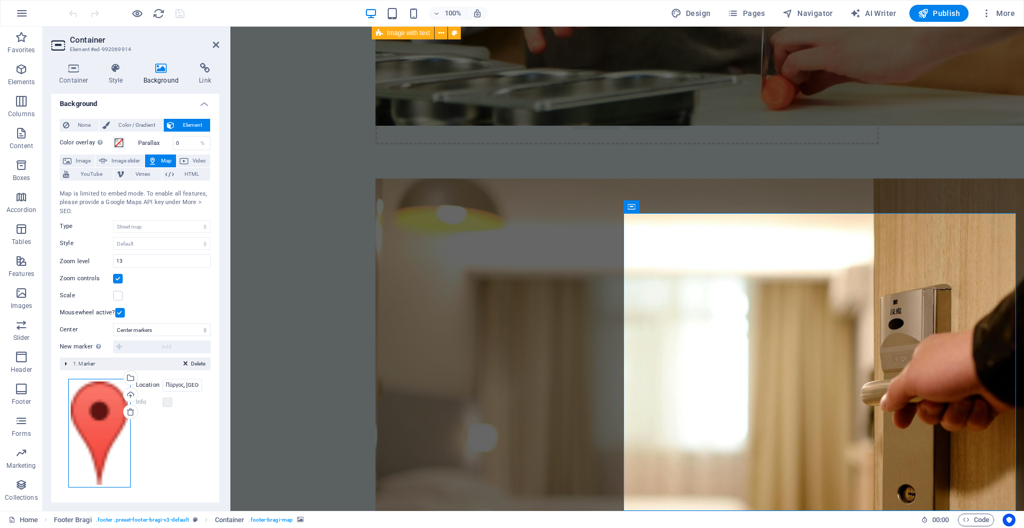
click at [99, 413] on div "Drag files here, click to choose files or select files from Files or our free s…" at bounding box center [99, 433] width 62 height 109
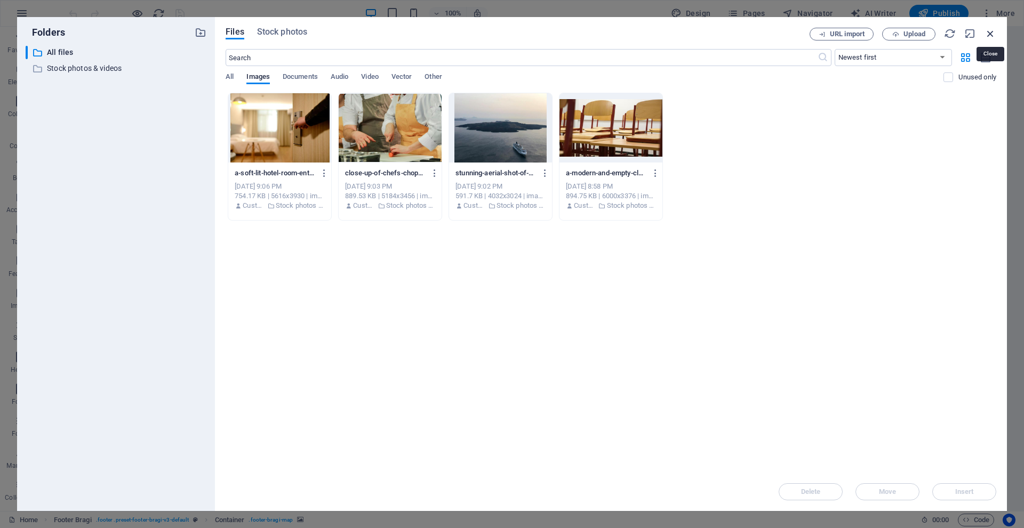
drag, startPoint x: 991, startPoint y: 30, endPoint x: 701, endPoint y: 30, distance: 289.5
click at [991, 30] on icon "button" at bounding box center [990, 34] width 12 height 12
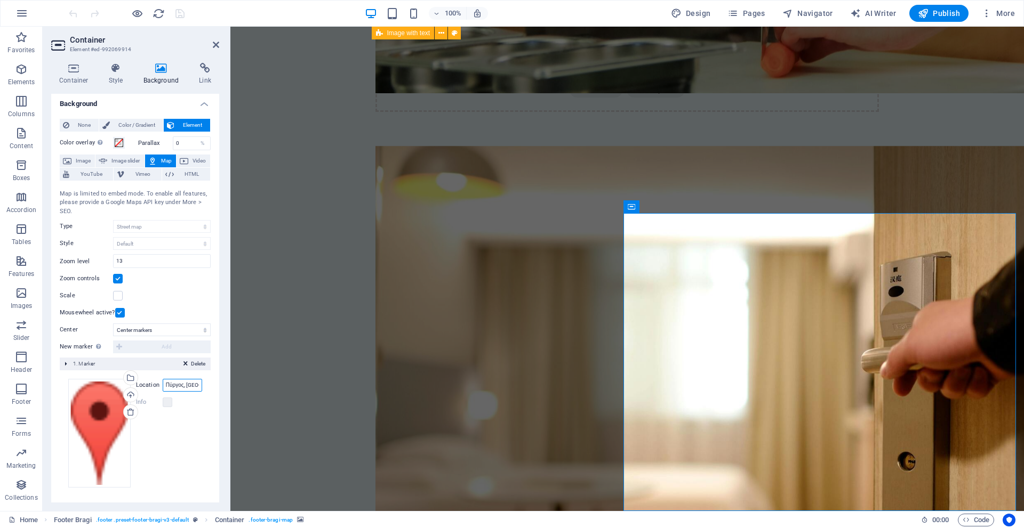
click at [181, 384] on input "Πύργος, 84700 Θήρα" at bounding box center [182, 385] width 39 height 13
click at [182, 383] on input "Πύργος, 84700 Θήρα" at bounding box center [182, 385] width 39 height 13
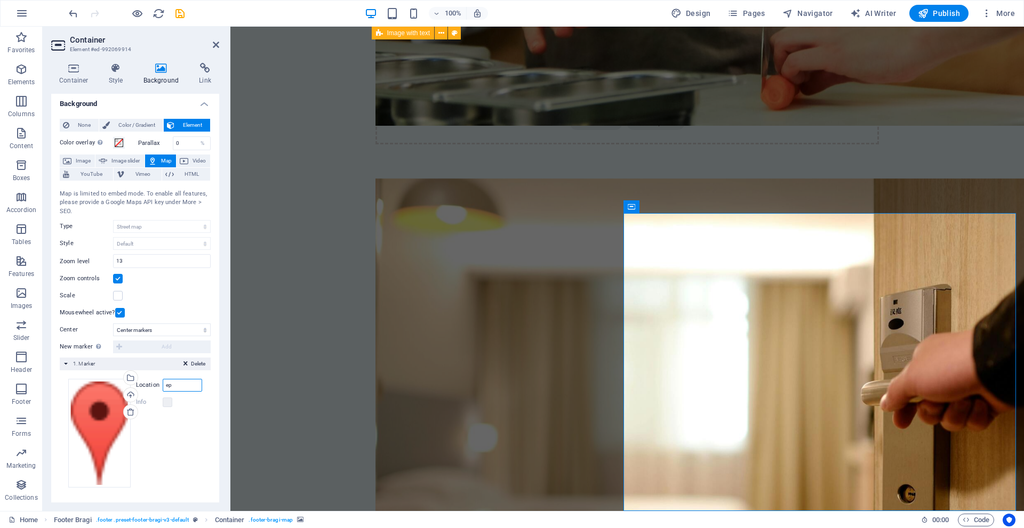
type input "e"
type input "Prgos"
click at [141, 330] on select "Don't center Center markers Center and zoom markers" at bounding box center [162, 330] width 98 height 13
click at [113, 324] on select "Don't center Center markers Center and zoom markers" at bounding box center [162, 330] width 98 height 13
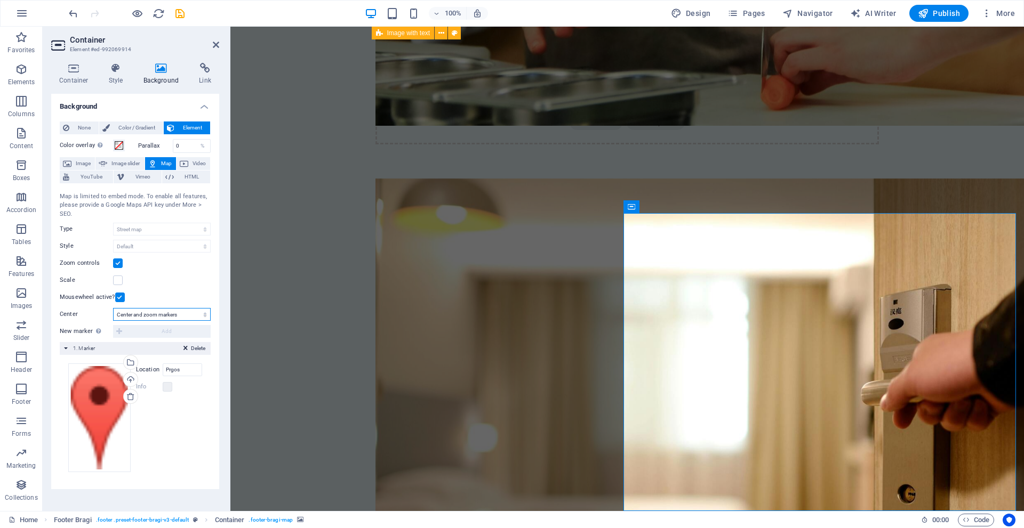
click at [147, 315] on select "Don't center Center markers Center and zoom markers" at bounding box center [162, 314] width 98 height 13
select select "0"
click at [113, 321] on select "Don't center Center markers Center and zoom markers" at bounding box center [162, 314] width 98 height 13
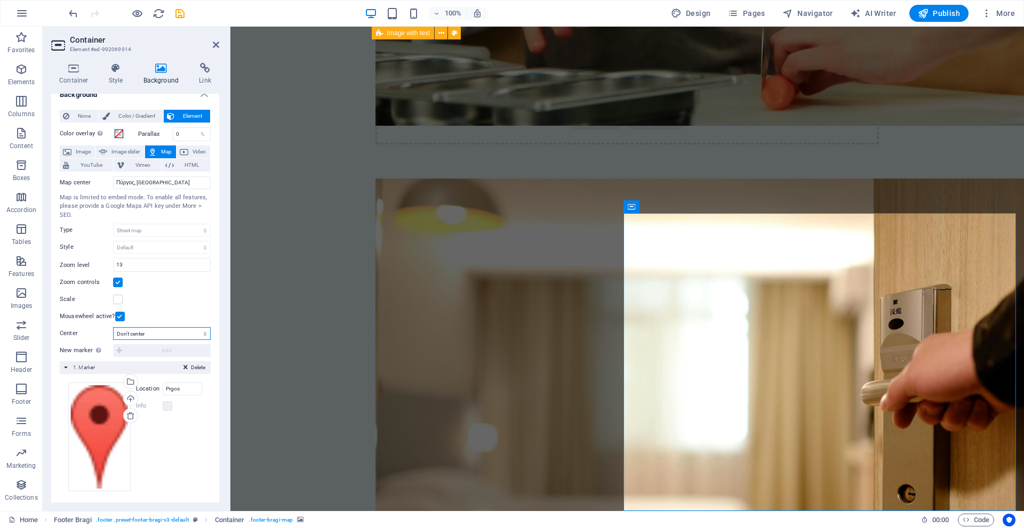
scroll to position [15, 0]
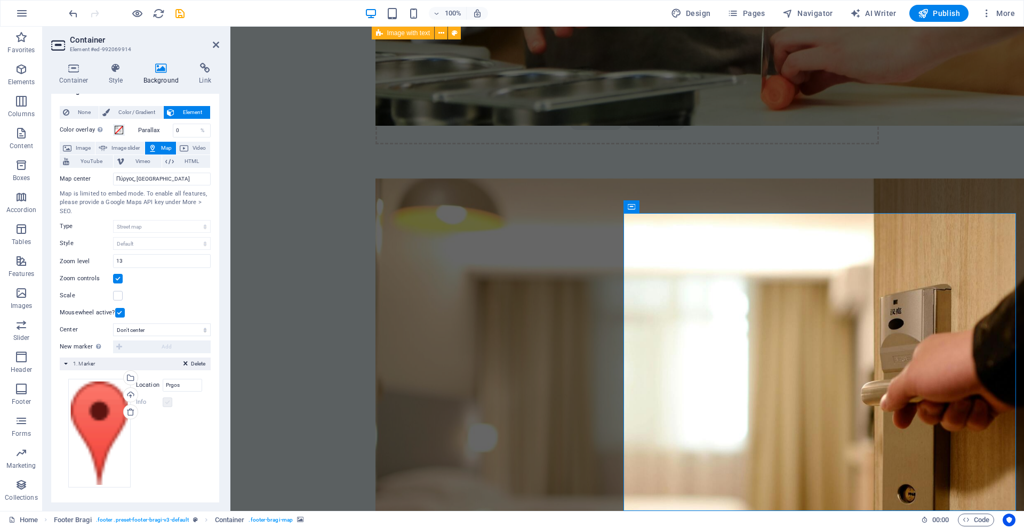
click at [163, 405] on label at bounding box center [168, 403] width 10 height 10
click at [176, 382] on input "Prgos" at bounding box center [182, 385] width 39 height 13
click at [115, 293] on label at bounding box center [118, 296] width 10 height 10
click at [0, 0] on input "Scale" at bounding box center [0, 0] width 0 height 0
click at [116, 293] on label at bounding box center [118, 296] width 10 height 10
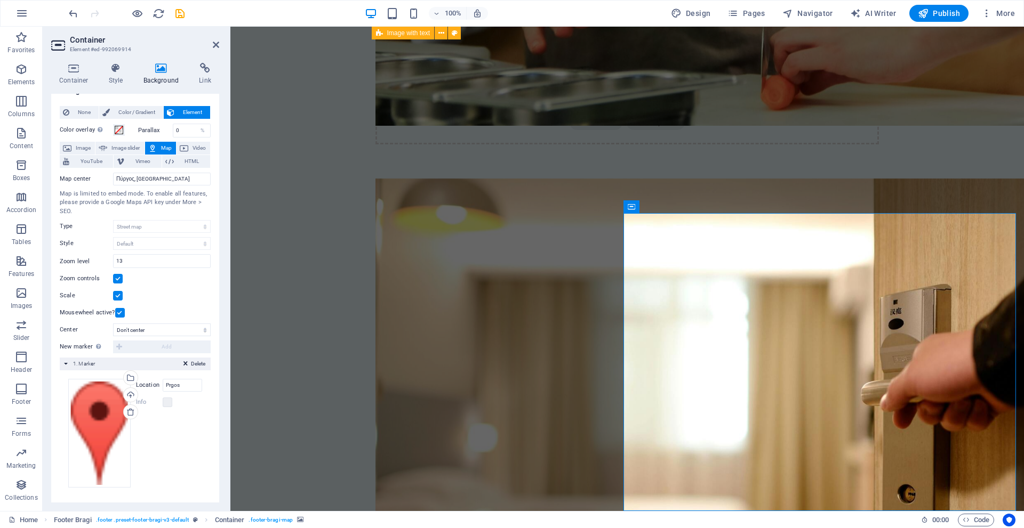
click at [0, 0] on input "Scale" at bounding box center [0, 0] width 0 height 0
click at [145, 179] on input "Πύργος, 84700 Θήρα" at bounding box center [162, 179] width 98 height 13
click at [219, 41] on aside "Container Element #ed-992069914 Container Style Background Link Size Height Def…" at bounding box center [137, 269] width 188 height 485
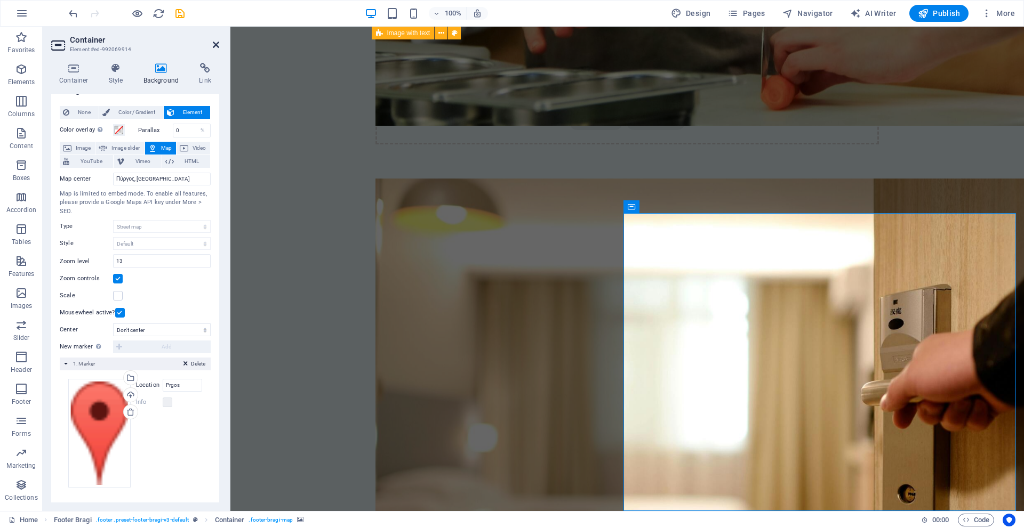
click at [218, 43] on icon at bounding box center [216, 45] width 6 height 9
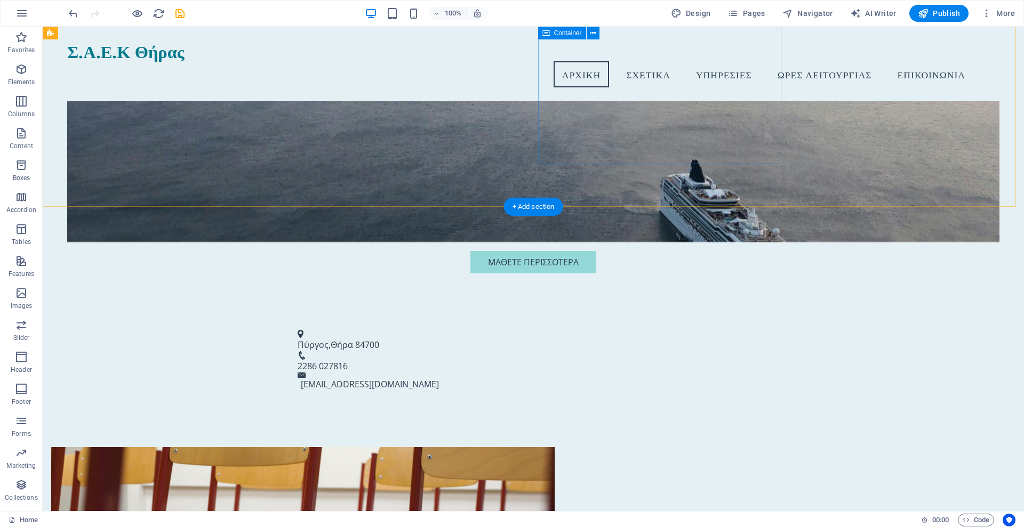
scroll to position [247, 0]
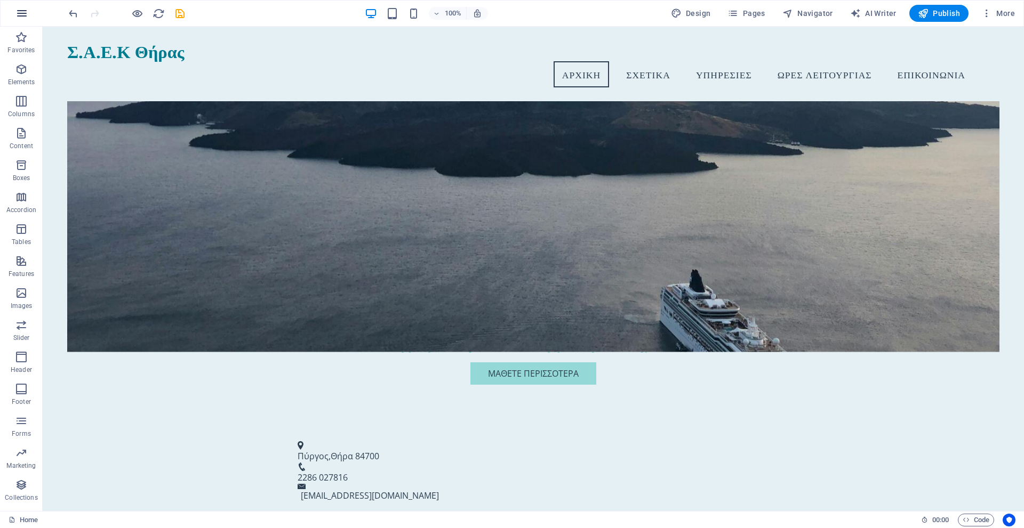
click at [26, 12] on icon "button" at bounding box center [21, 13] width 13 height 13
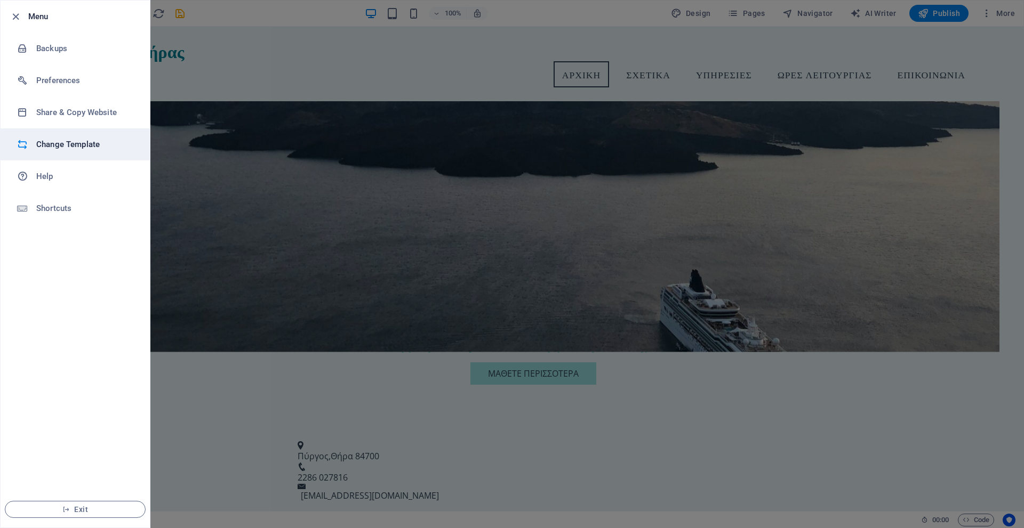
click at [85, 150] on li "Change Template" at bounding box center [75, 144] width 149 height 32
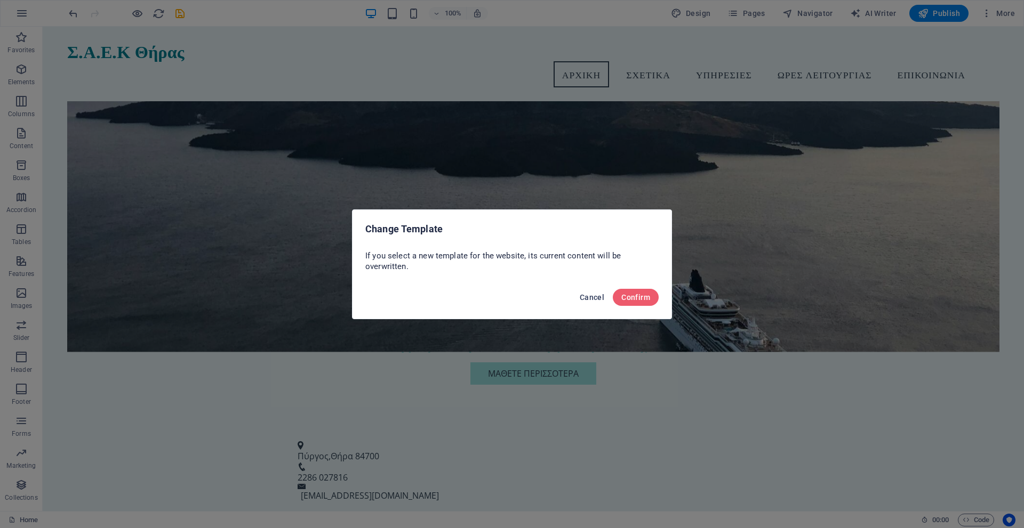
click at [582, 295] on span "Cancel" at bounding box center [592, 297] width 25 height 9
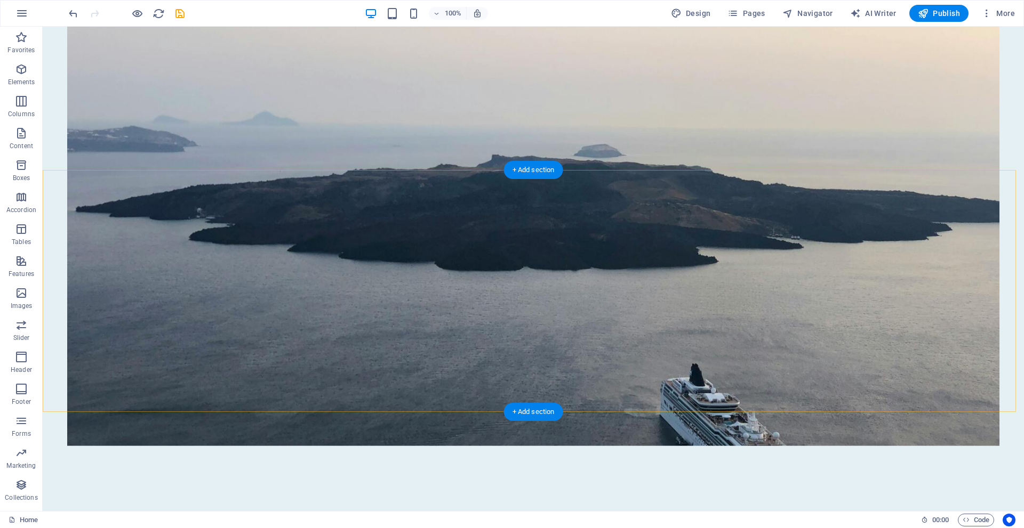
scroll to position [0, 0]
